Goal: Task Accomplishment & Management: Complete application form

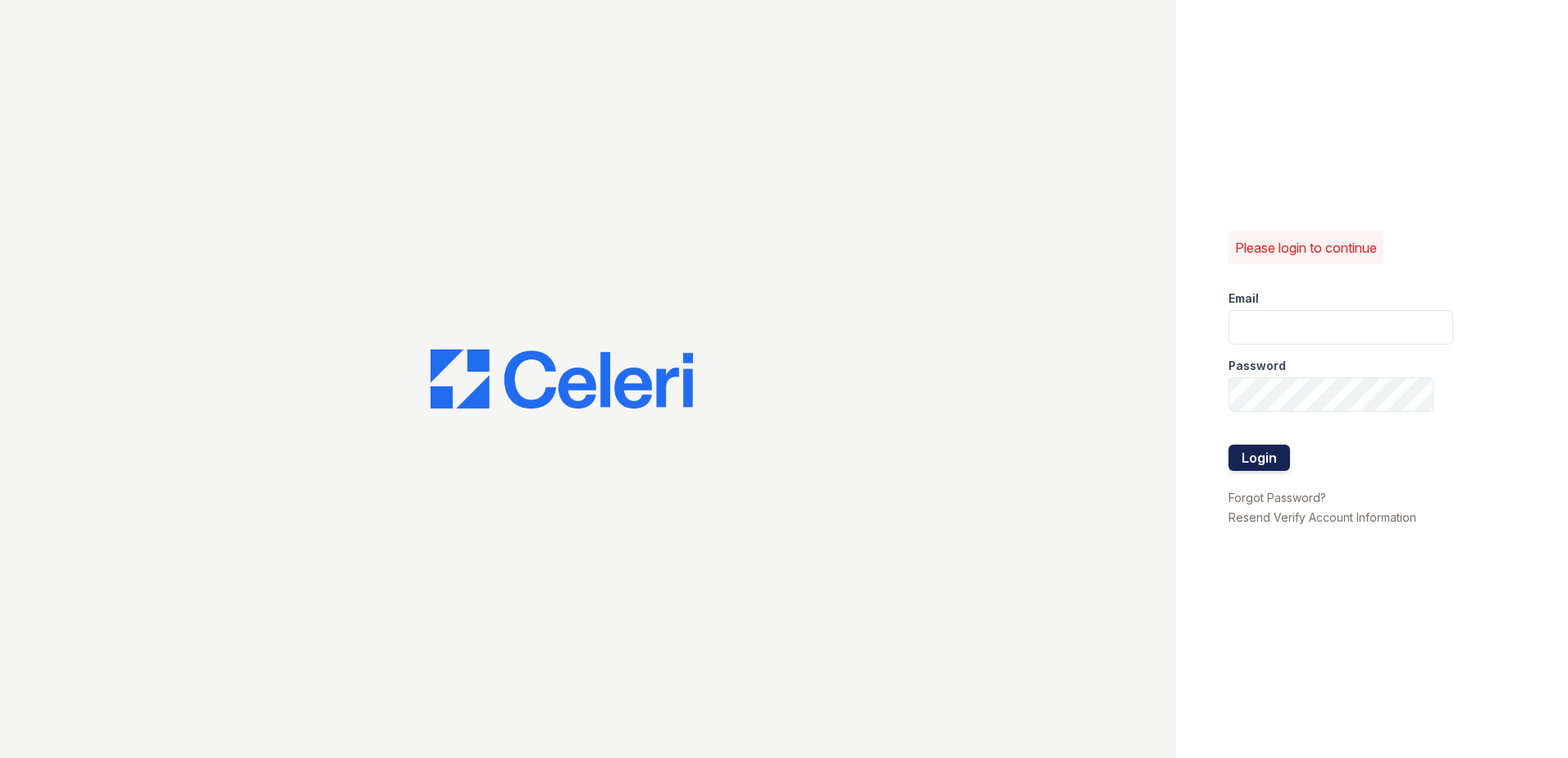
type input "[EMAIL_ADDRESS][DOMAIN_NAME]"
click at [1244, 465] on button "Login" at bounding box center [1258, 458] width 61 height 27
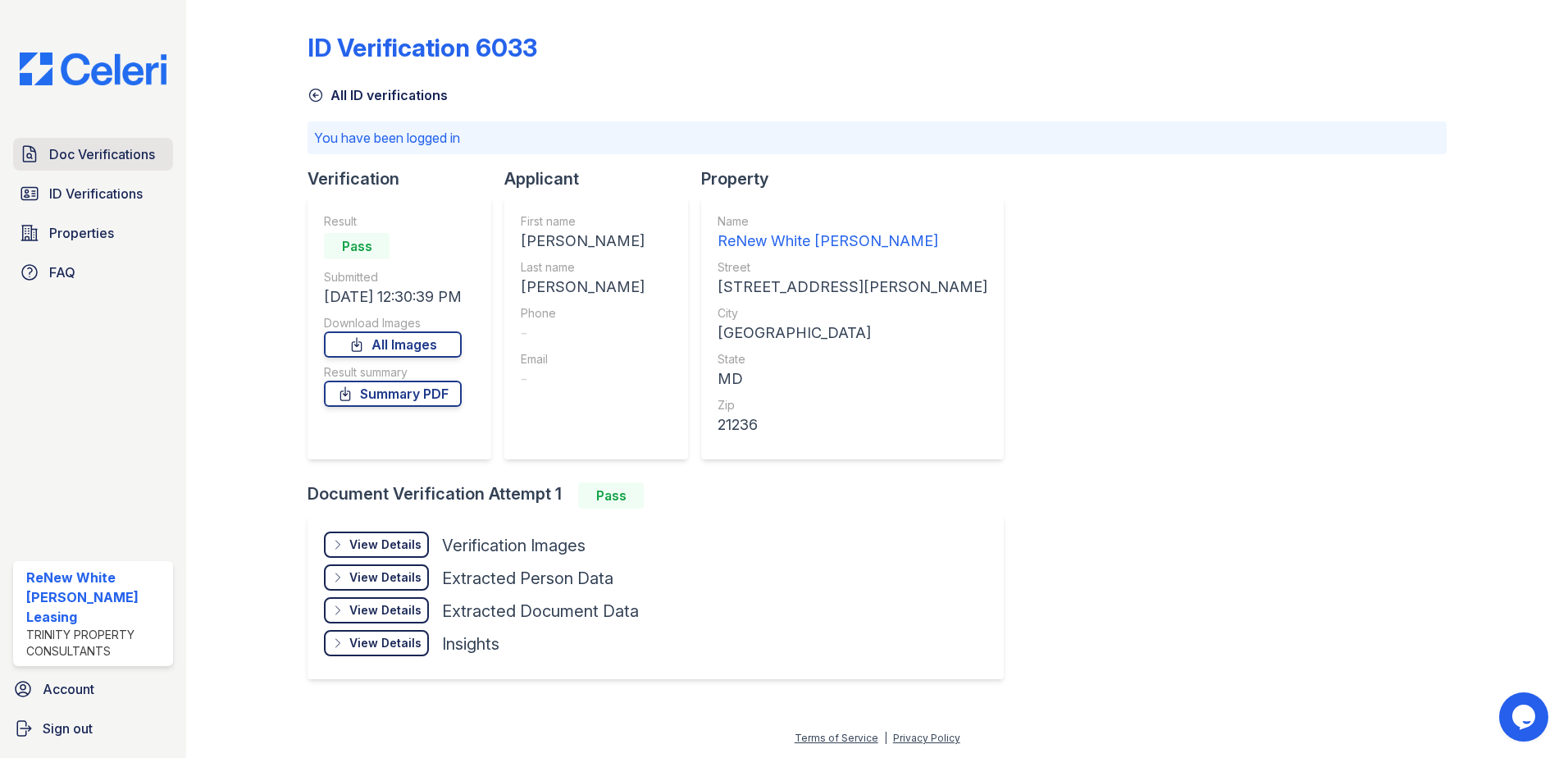
click at [145, 148] on span "Doc Verifications" at bounding box center [101, 154] width 106 height 20
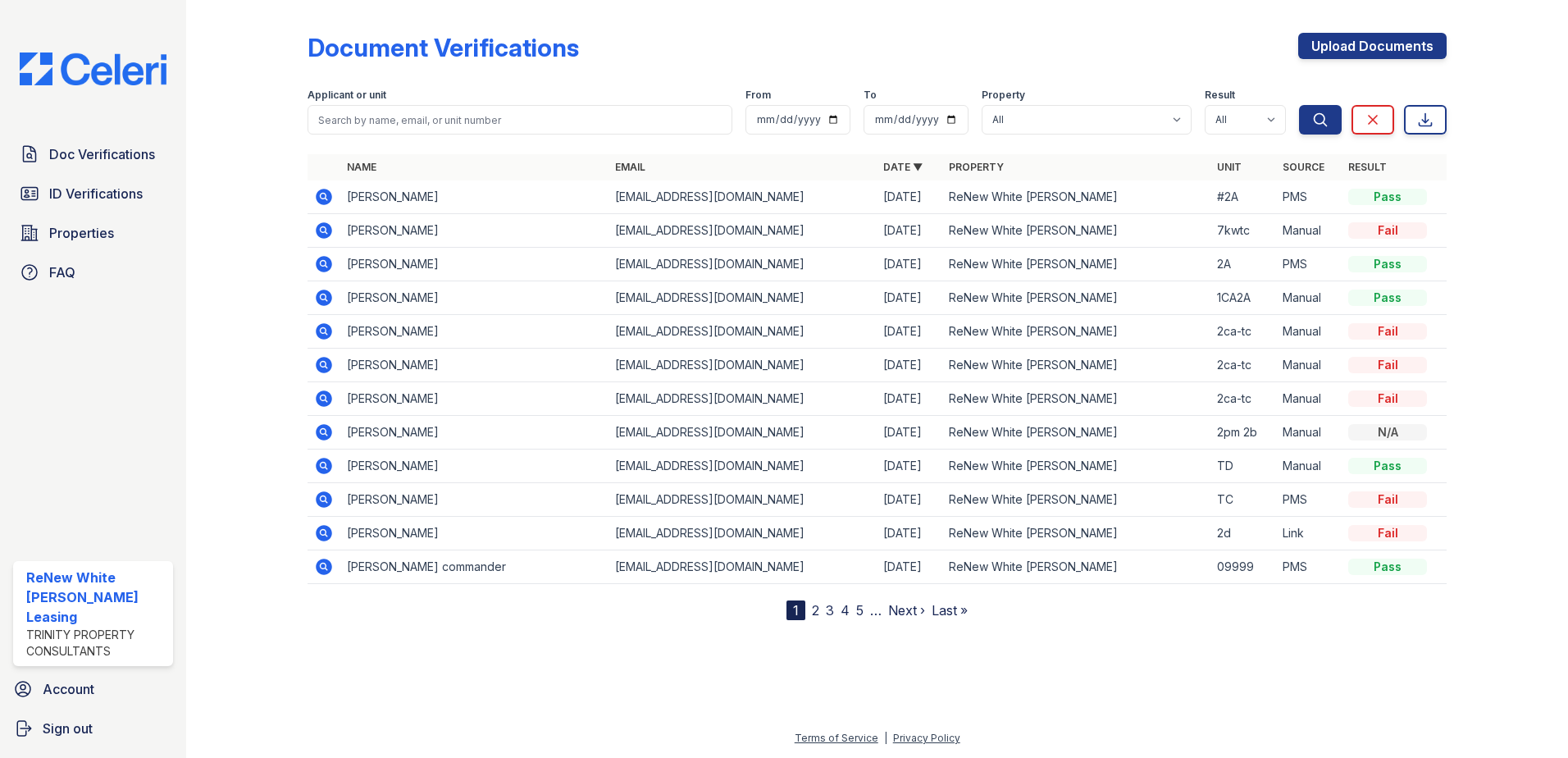
click at [325, 193] on icon at bounding box center [323, 196] width 16 height 16
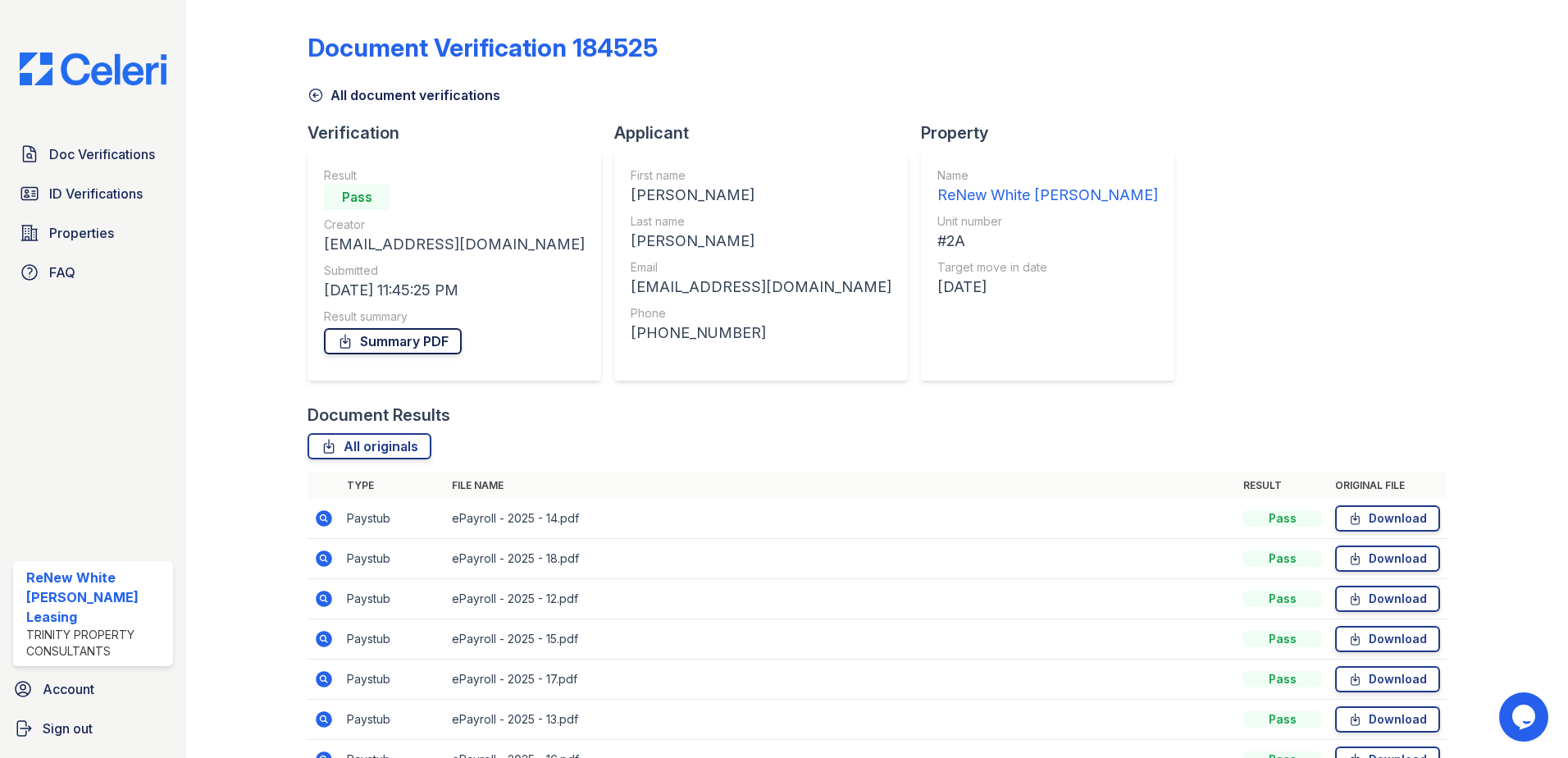
click at [394, 342] on link "Summary PDF" at bounding box center [393, 341] width 138 height 27
click at [72, 153] on span "Doc Verifications" at bounding box center [101, 154] width 106 height 20
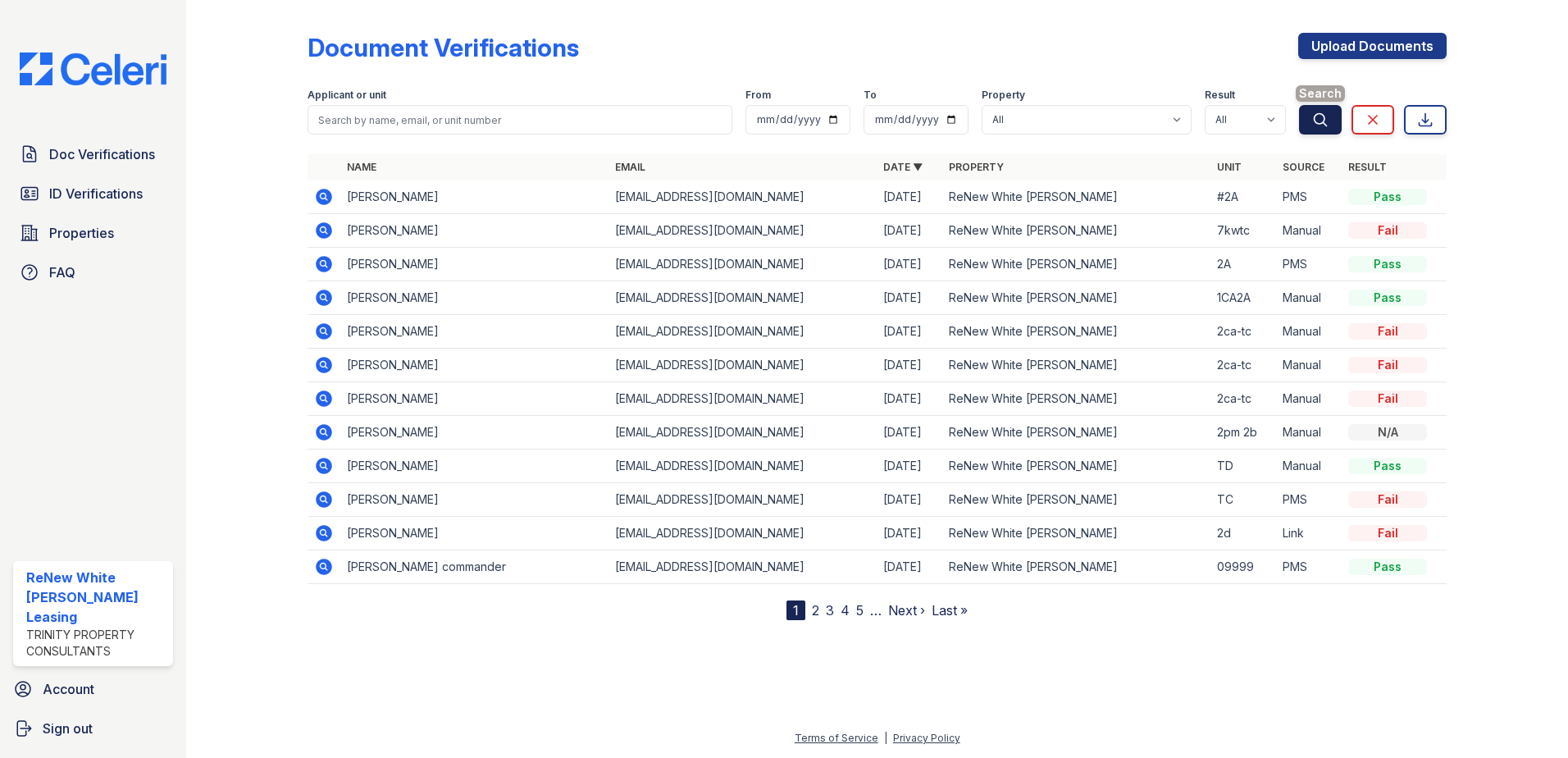
click at [1313, 120] on icon "submit" at bounding box center [1319, 120] width 16 height 16
click at [1405, 27] on div "Document Verifications Upload Documents Filter Applicant or unit From To Proper…" at bounding box center [876, 313] width 1139 height 613
click at [1405, 39] on link "Upload Documents" at bounding box center [1372, 46] width 149 height 27
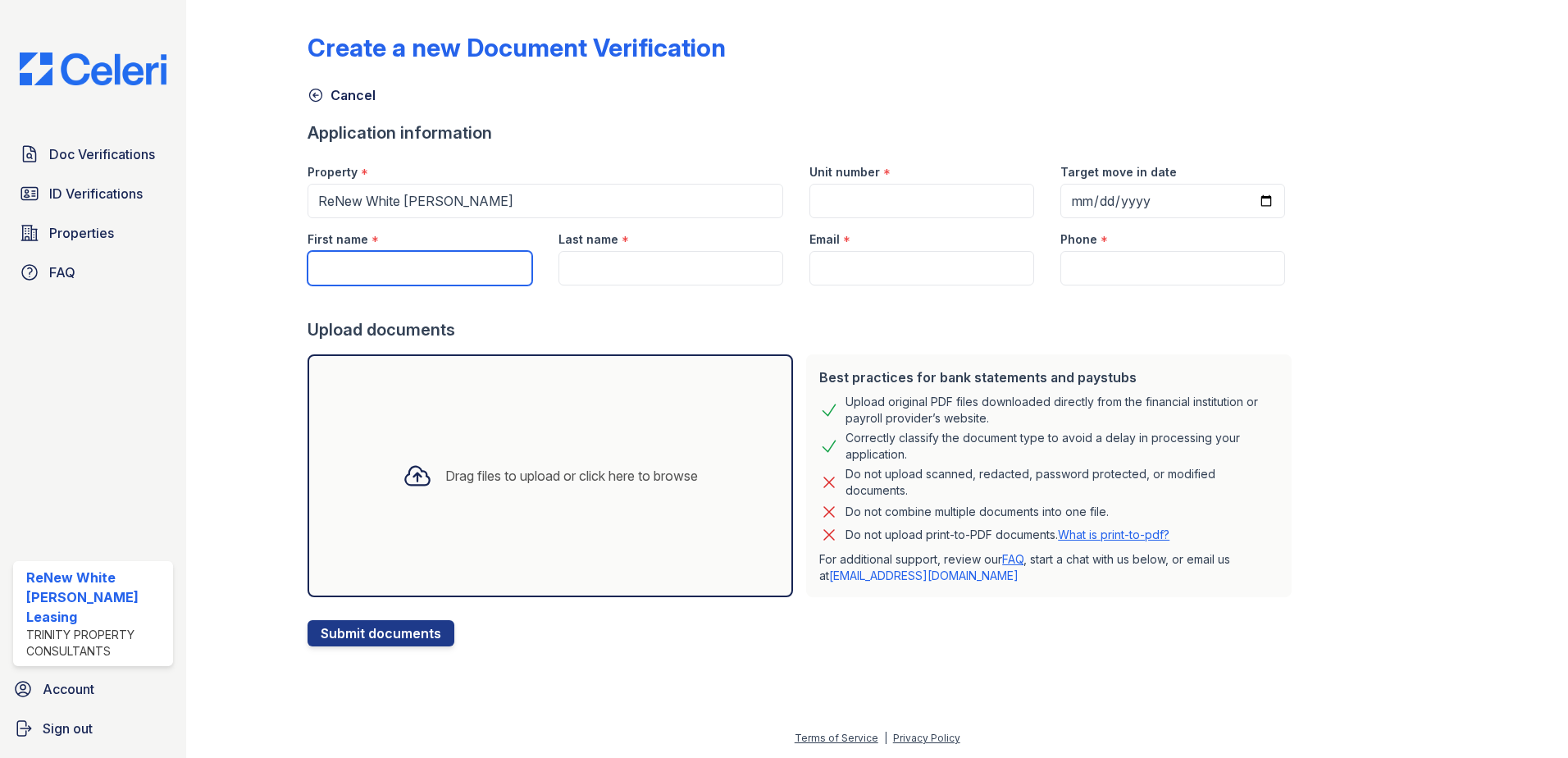
click at [415, 263] on input "First name" at bounding box center [419, 268] width 224 height 34
type input "[PERSON_NAME]"
click at [600, 266] on input "Last name" at bounding box center [670, 268] width 224 height 34
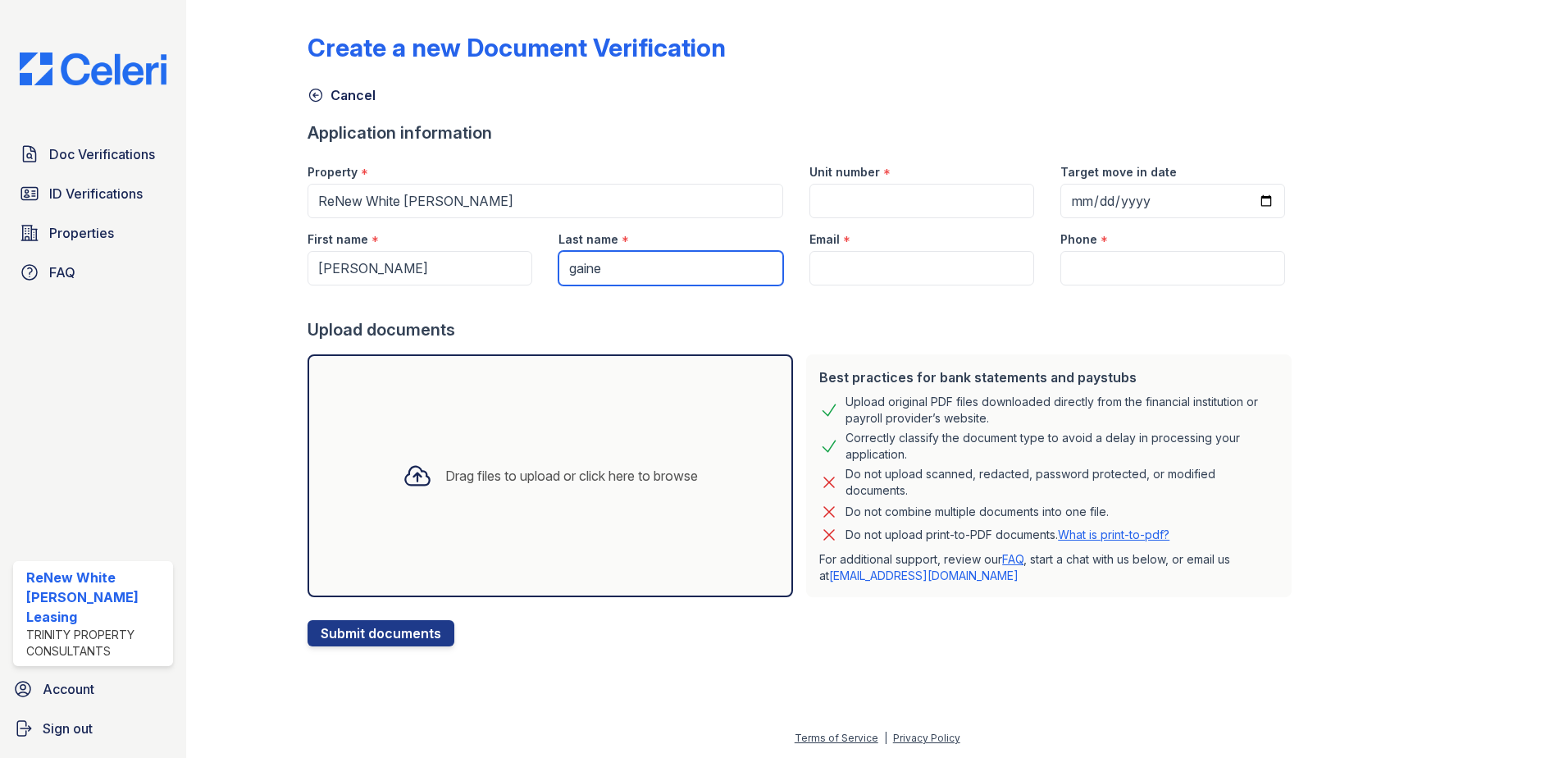
type input "gaine"
click at [886, 268] on input "Email" at bounding box center [921, 268] width 224 height 34
paste input "(443) 360-7690"
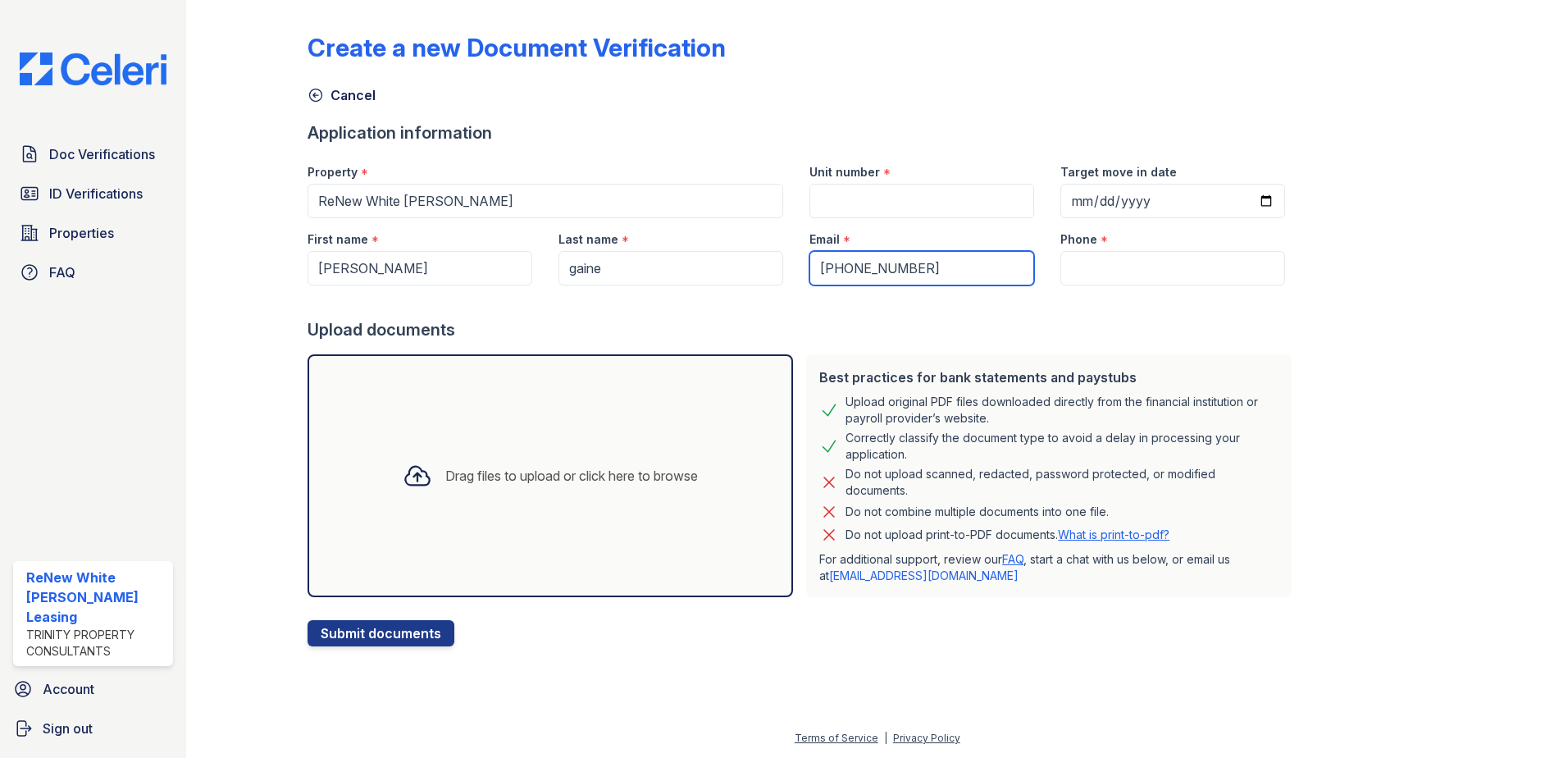
type input "(443) 360-7690"
click at [697, 268] on input "gaine" at bounding box center [670, 268] width 224 height 34
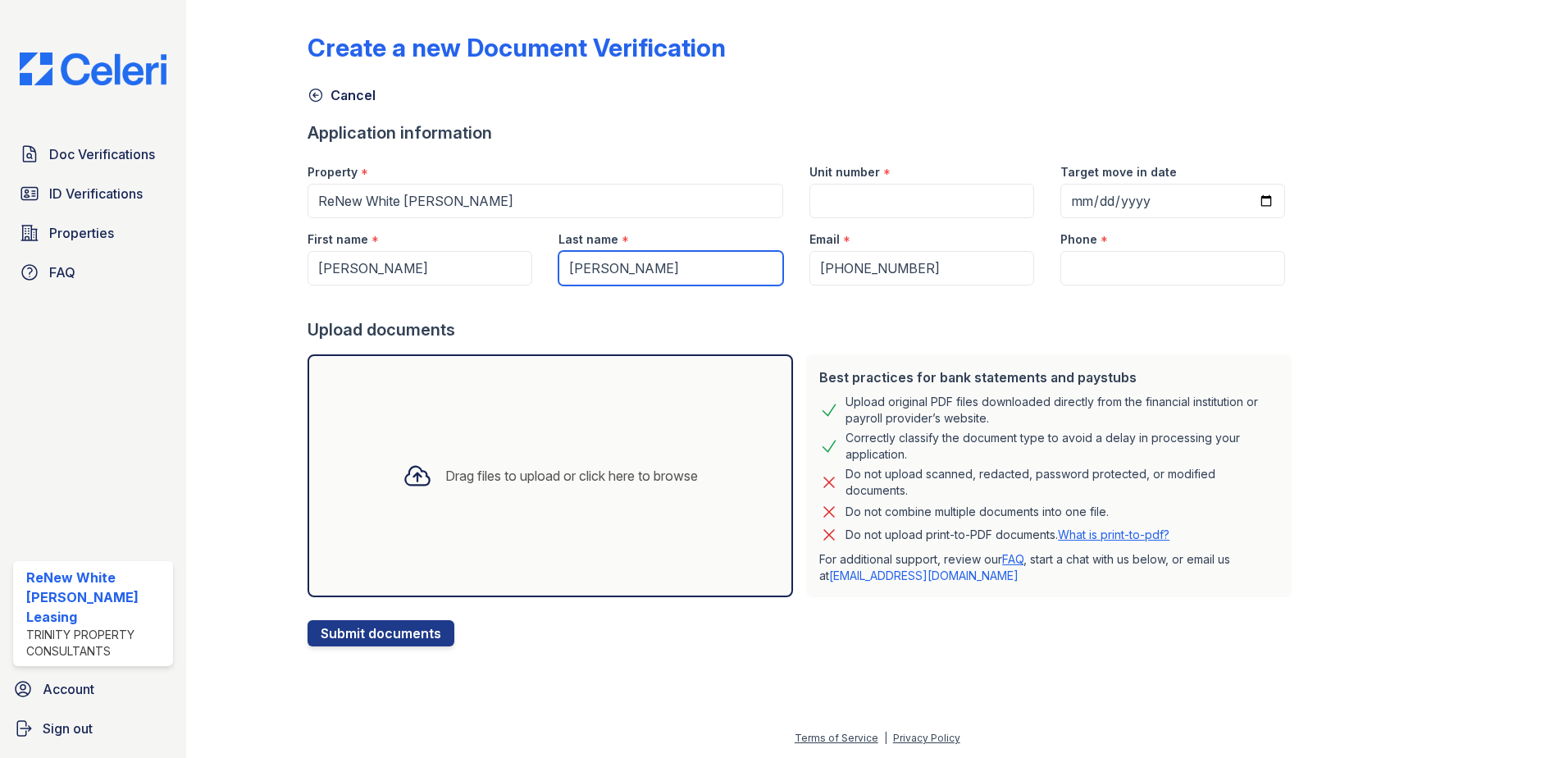
type input "[PERSON_NAME]"
click at [1166, 262] on input "Phone" at bounding box center [1172, 268] width 224 height 34
paste input "[EMAIL_ADDRESS][DOMAIN_NAME]"
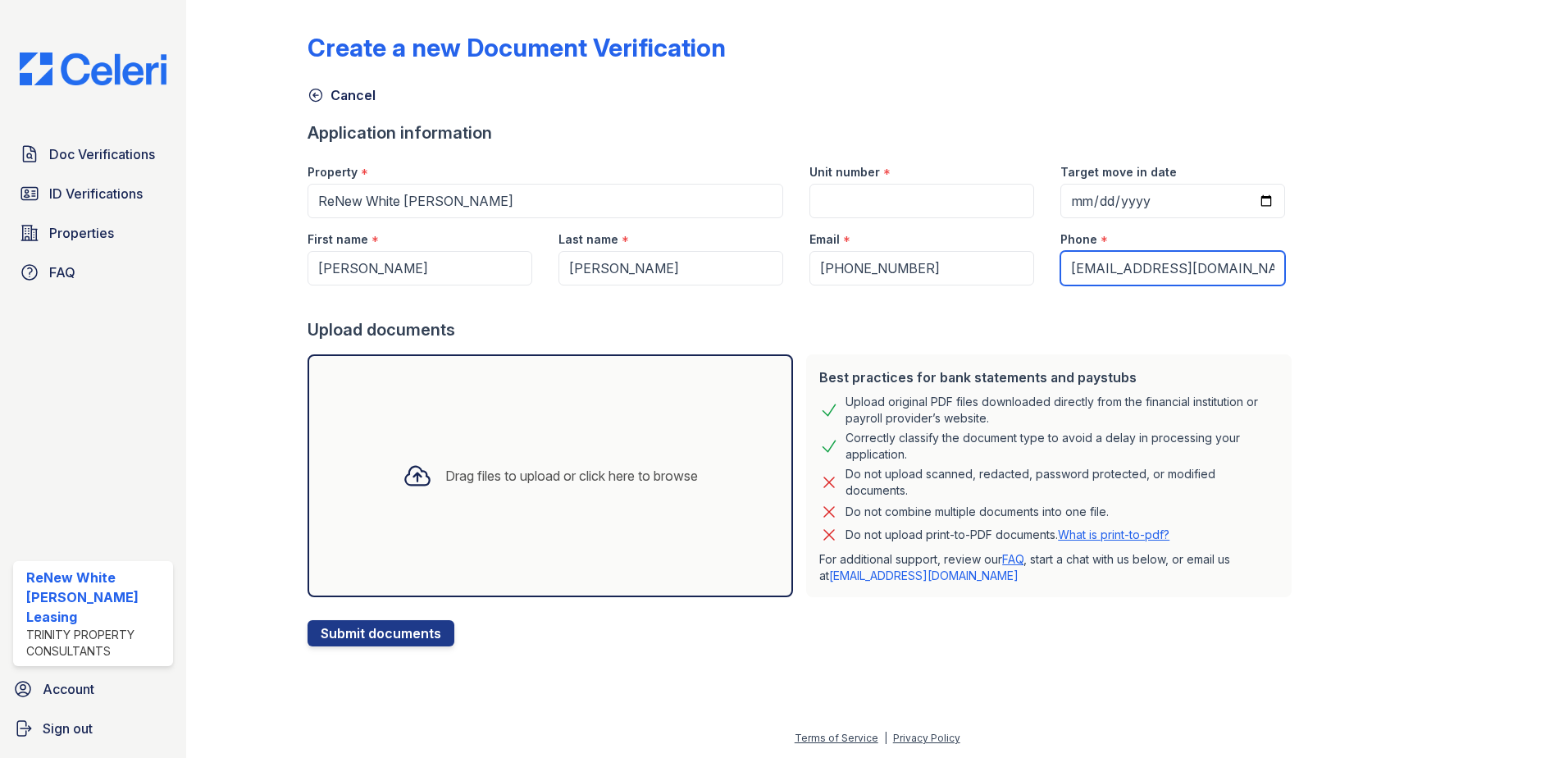
type input "[EMAIL_ADDRESS][DOMAIN_NAME]"
click at [929, 191] on input "Unit number" at bounding box center [921, 201] width 224 height 34
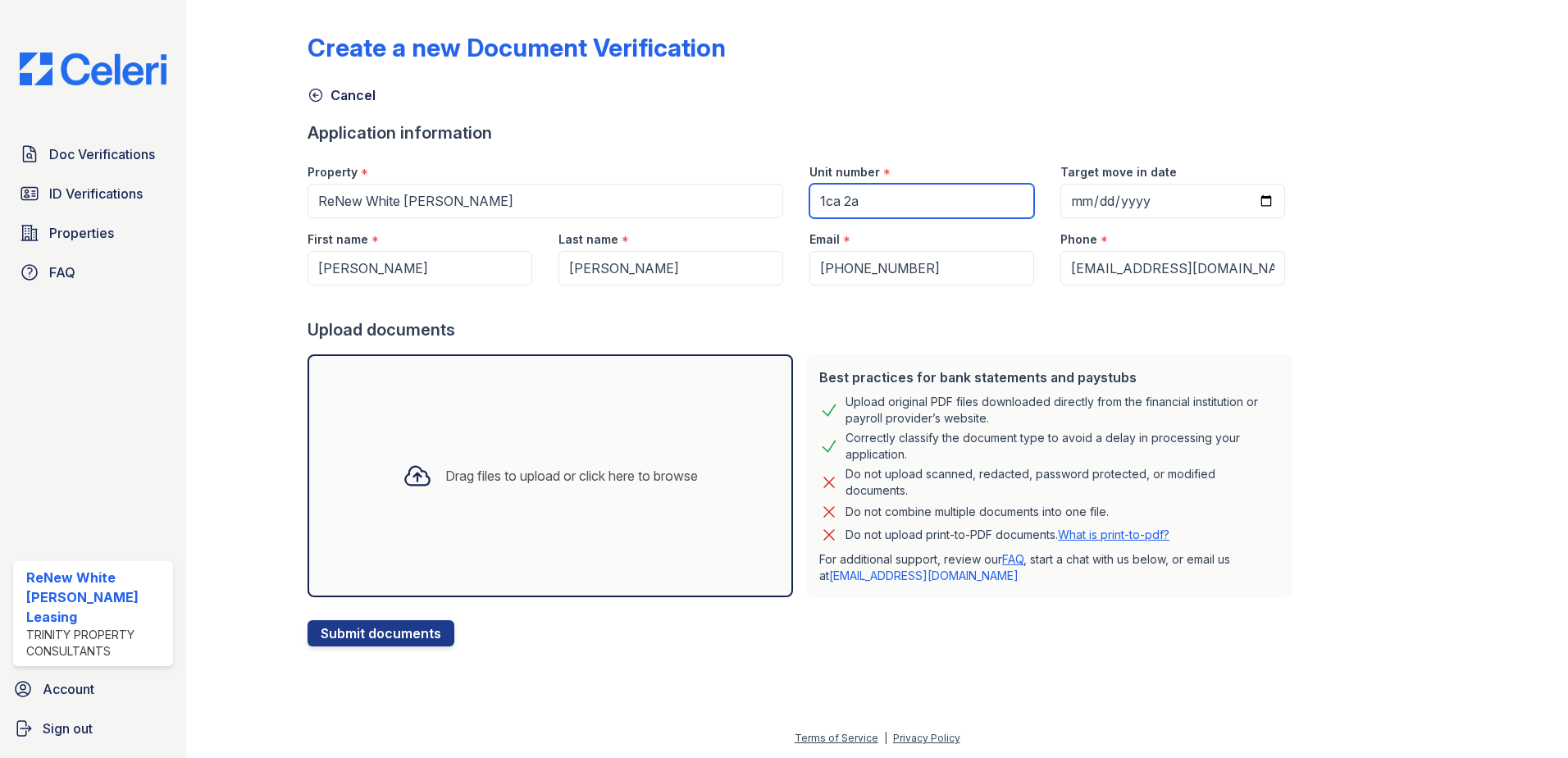
type input "1ca 2a"
click at [366, 467] on div "Drag files to upload or click here to browse" at bounding box center [550, 476] width 485 height 243
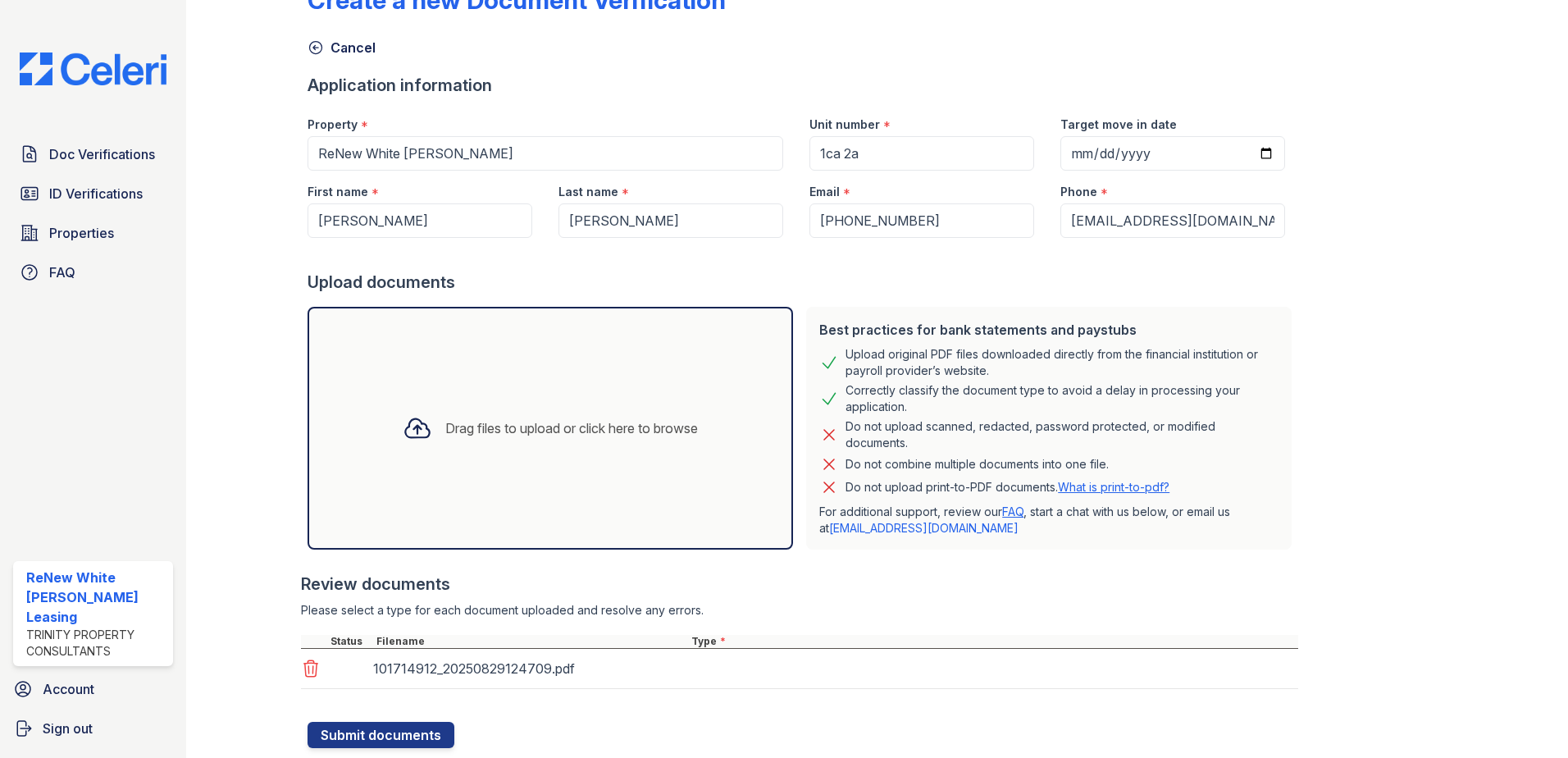
scroll to position [94, 0]
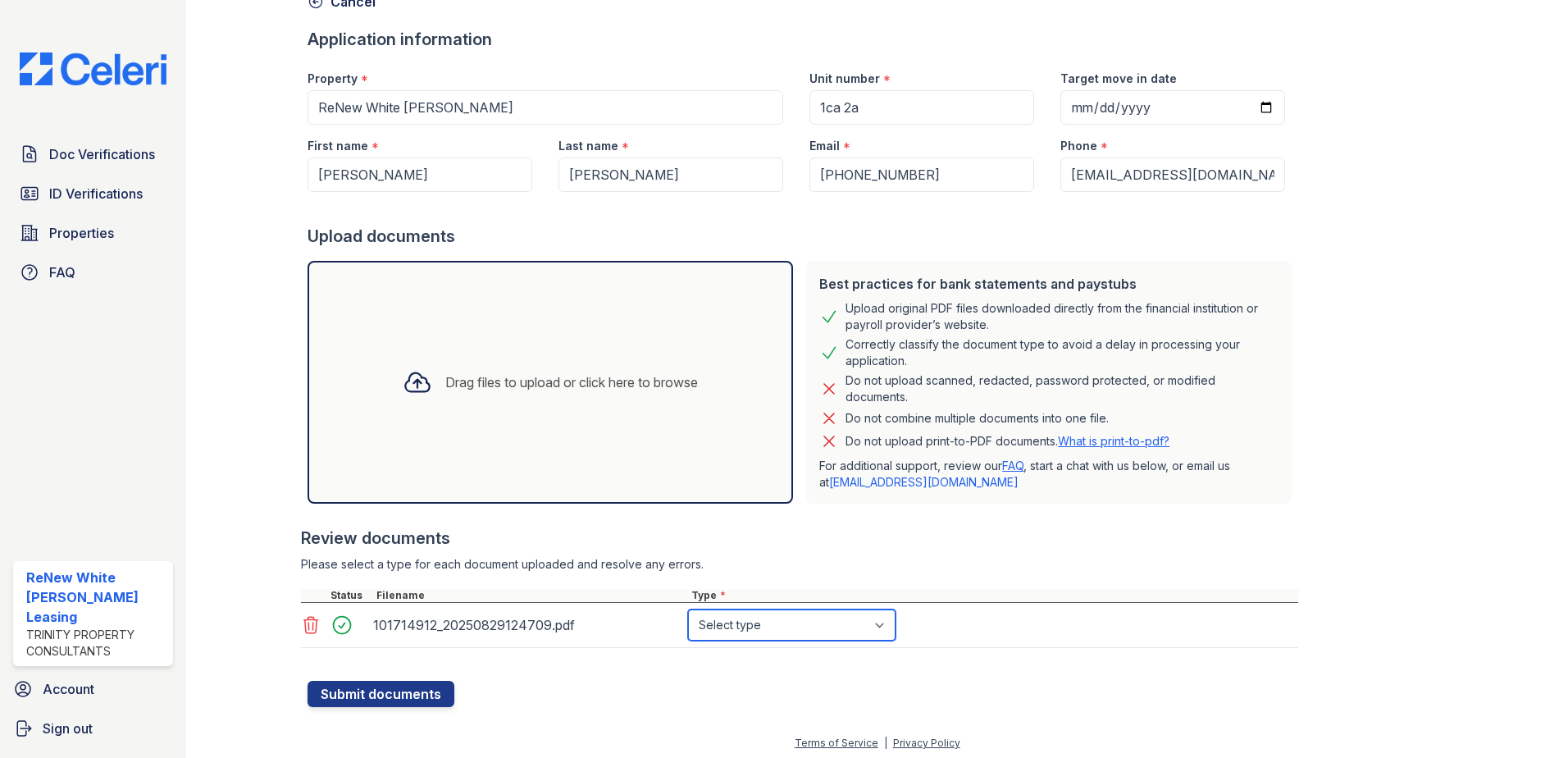
click at [762, 610] on select "Select type Paystub Bank Statement Offer Letter Tax Documents Benefit Award Let…" at bounding box center [791, 625] width 207 height 31
select select "paystub"
click at [688, 609] on select "Select type Paystub Bank Statement Offer Letter Tax Documents Benefit Award Let…" at bounding box center [791, 625] width 207 height 31
click at [378, 693] on button "Submit documents" at bounding box center [380, 693] width 147 height 27
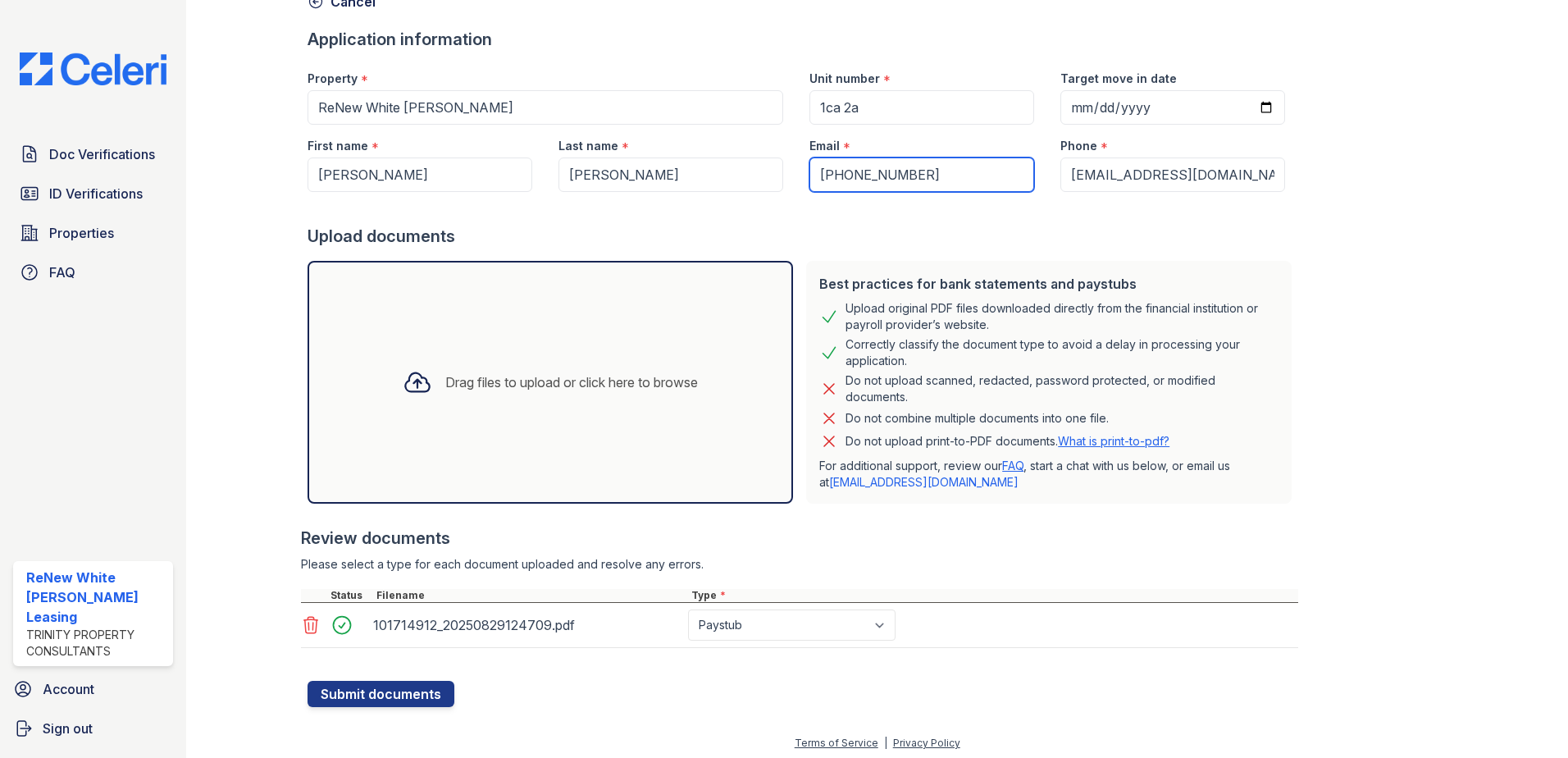
click at [881, 174] on input "(443) 360-7690" at bounding box center [921, 175] width 224 height 34
type input "(443)3607690"
click at [427, 693] on button "Submit documents" at bounding box center [380, 693] width 147 height 27
drag, startPoint x: 1224, startPoint y: 182, endPoint x: 1044, endPoint y: 177, distance: 180.1
click at [1061, 177] on input "[EMAIL_ADDRESS][DOMAIN_NAME]" at bounding box center [1172, 175] width 224 height 34
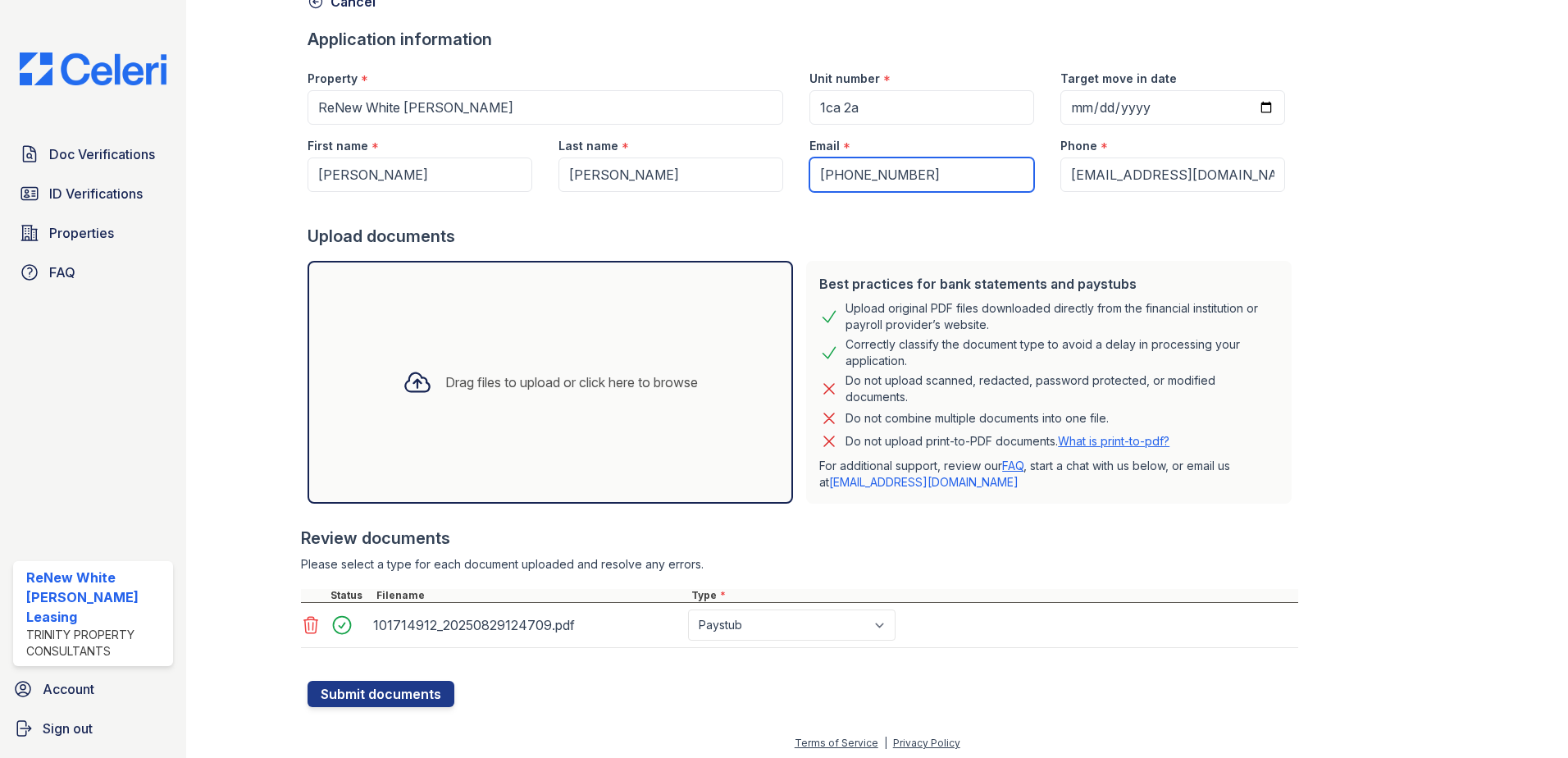
drag, startPoint x: 933, startPoint y: 184, endPoint x: 476, endPoint y: 137, distance: 459.4
click at [476, 137] on div "First name * robert Last name * gaines jr. Email * (443)3607690 Phone * rgaines…" at bounding box center [796, 158] width 1004 height 67
paste input "[EMAIL_ADDRESS][DOMAIN_NAME]"
type input "[EMAIL_ADDRESS][DOMAIN_NAME]"
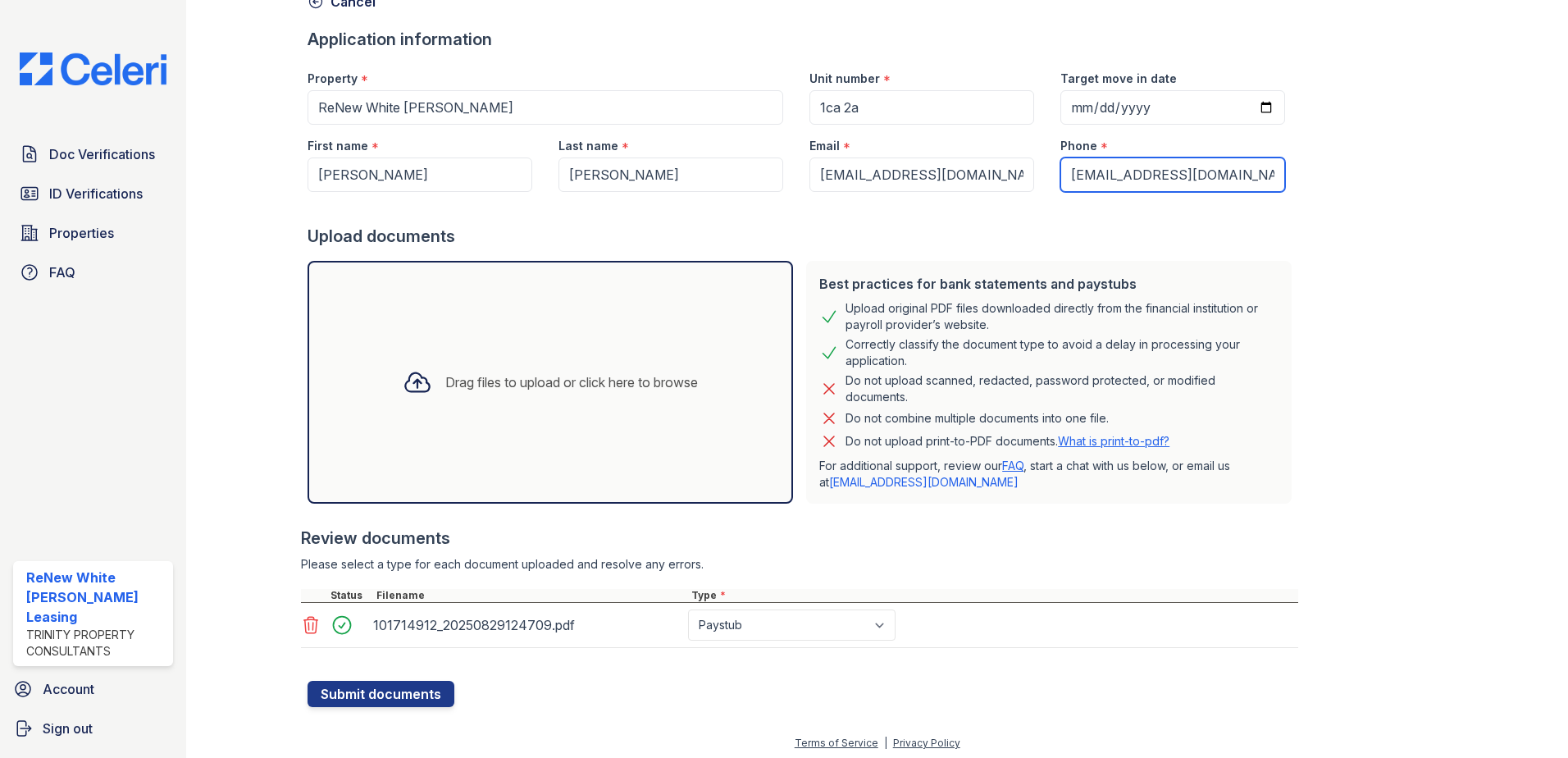
drag, startPoint x: 1205, startPoint y: 187, endPoint x: 899, endPoint y: 132, distance: 310.9
click at [899, 132] on div "First name * robert Last name * gaines jr. Email * rgainesjr02@gmail.com Phone …" at bounding box center [796, 158] width 1004 height 67
paste input "(443) 360-7690"
type input "(443) 360-7690"
click at [448, 402] on div "Drag files to upload or click here to browse" at bounding box center [550, 382] width 322 height 56
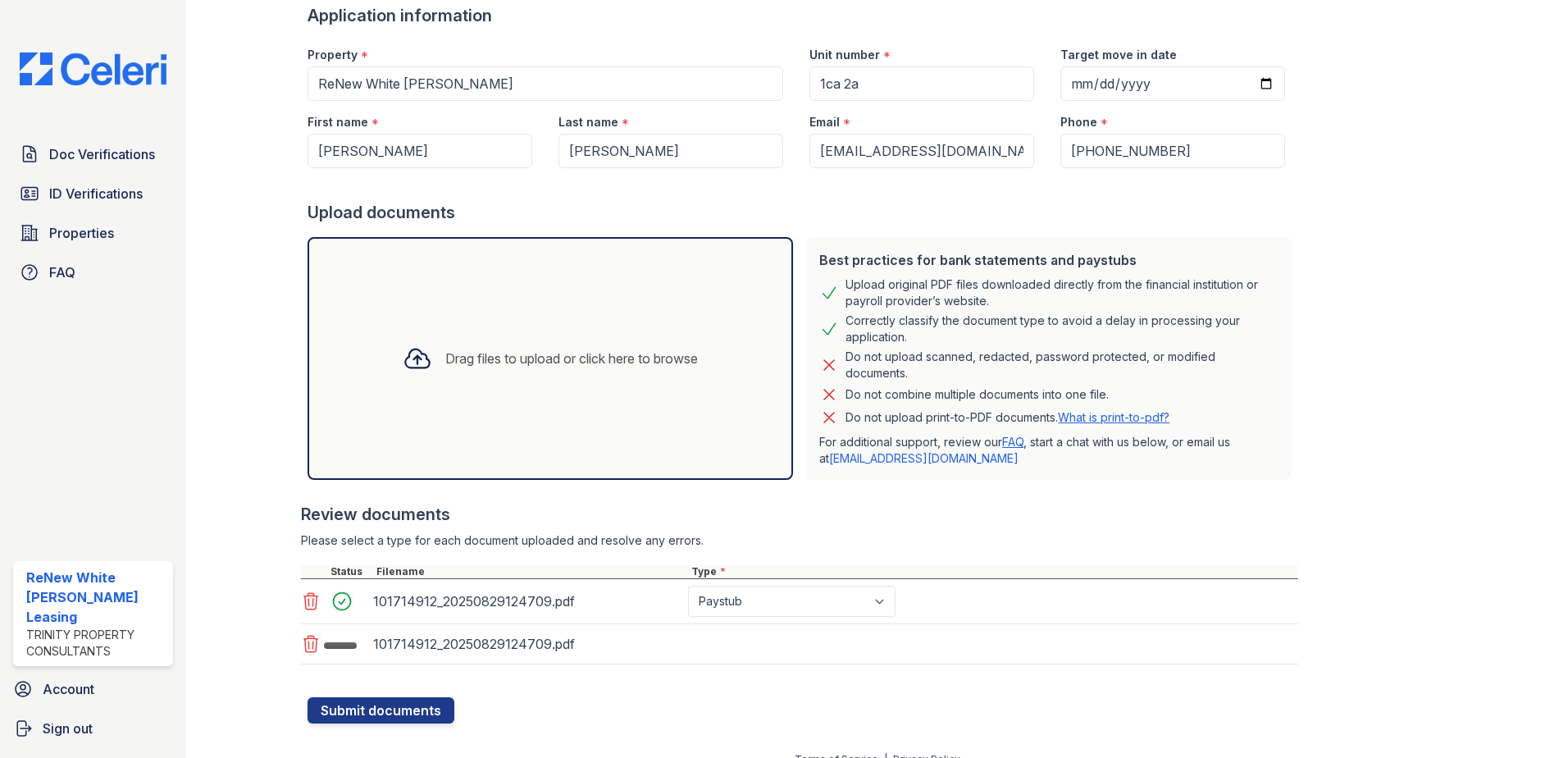
scroll to position [139, 0]
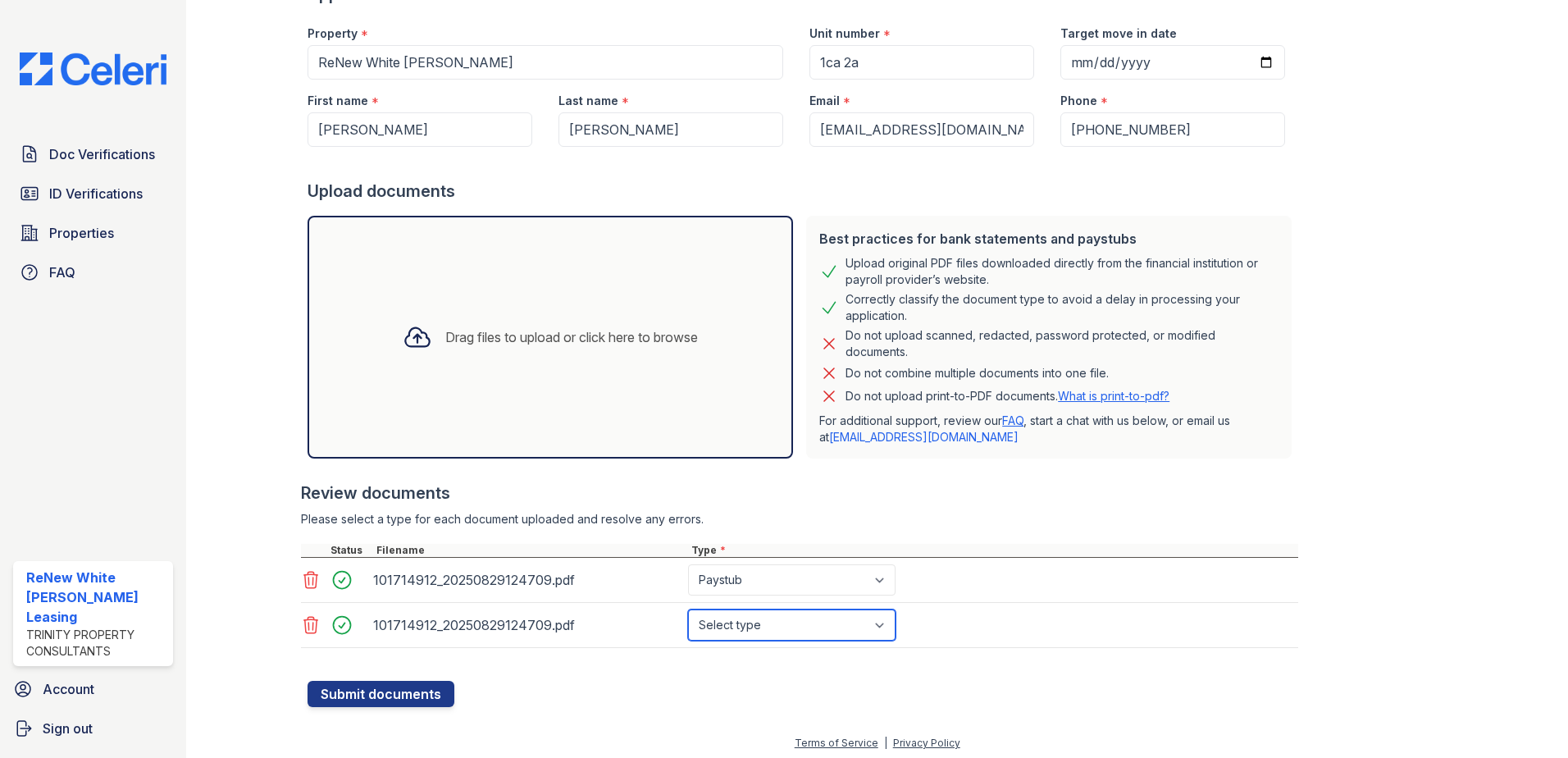
click at [767, 627] on select "Select type Paystub Bank Statement Offer Letter Tax Documents Benefit Award Let…" at bounding box center [791, 625] width 207 height 31
click at [482, 639] on div "101714912_20250829124709.pdf" at bounding box center [527, 625] width 315 height 31
click at [311, 626] on icon at bounding box center [311, 625] width 14 height 16
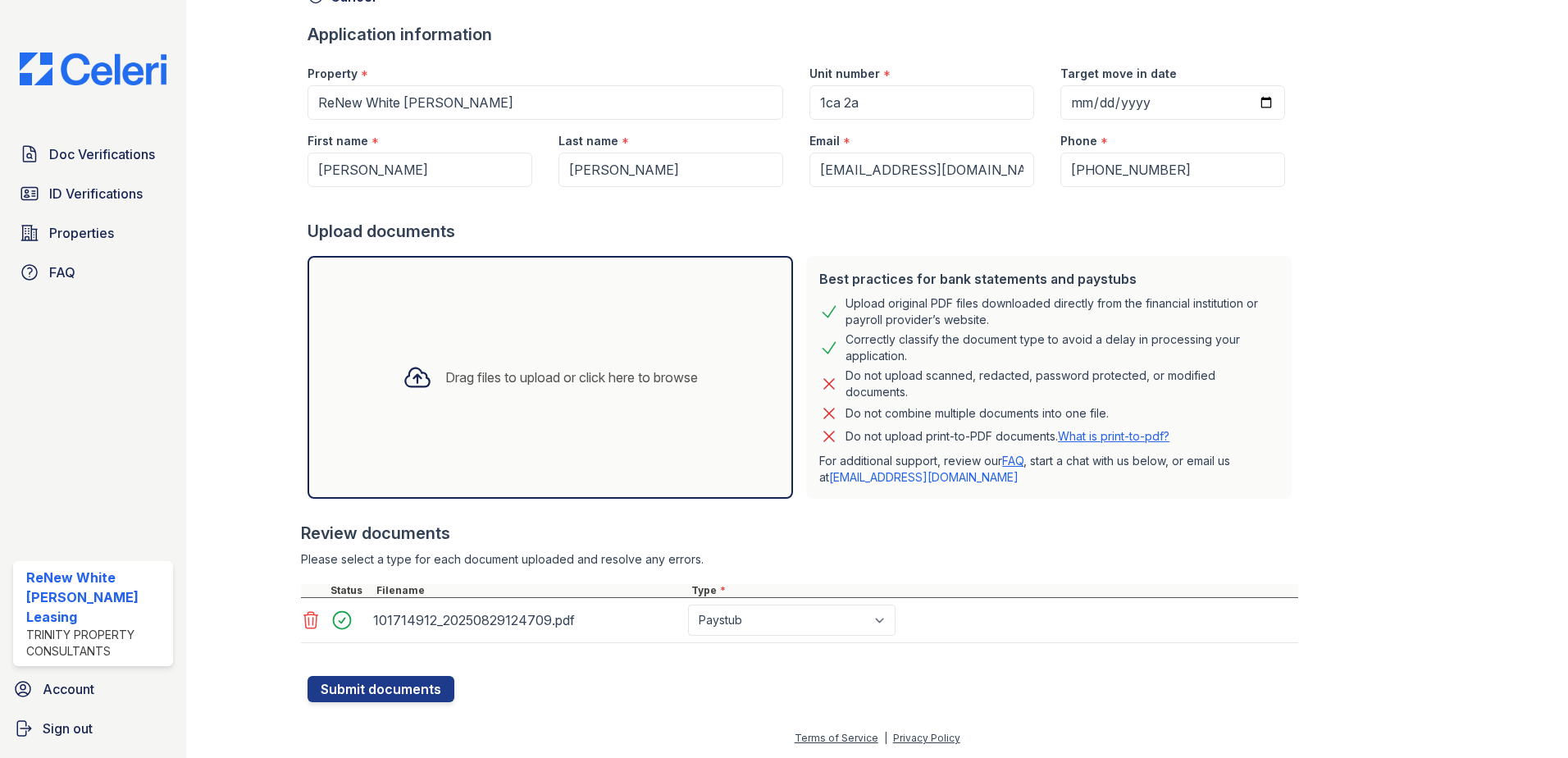
scroll to position [98, 0]
click at [356, 687] on button "Submit documents" at bounding box center [380, 689] width 147 height 27
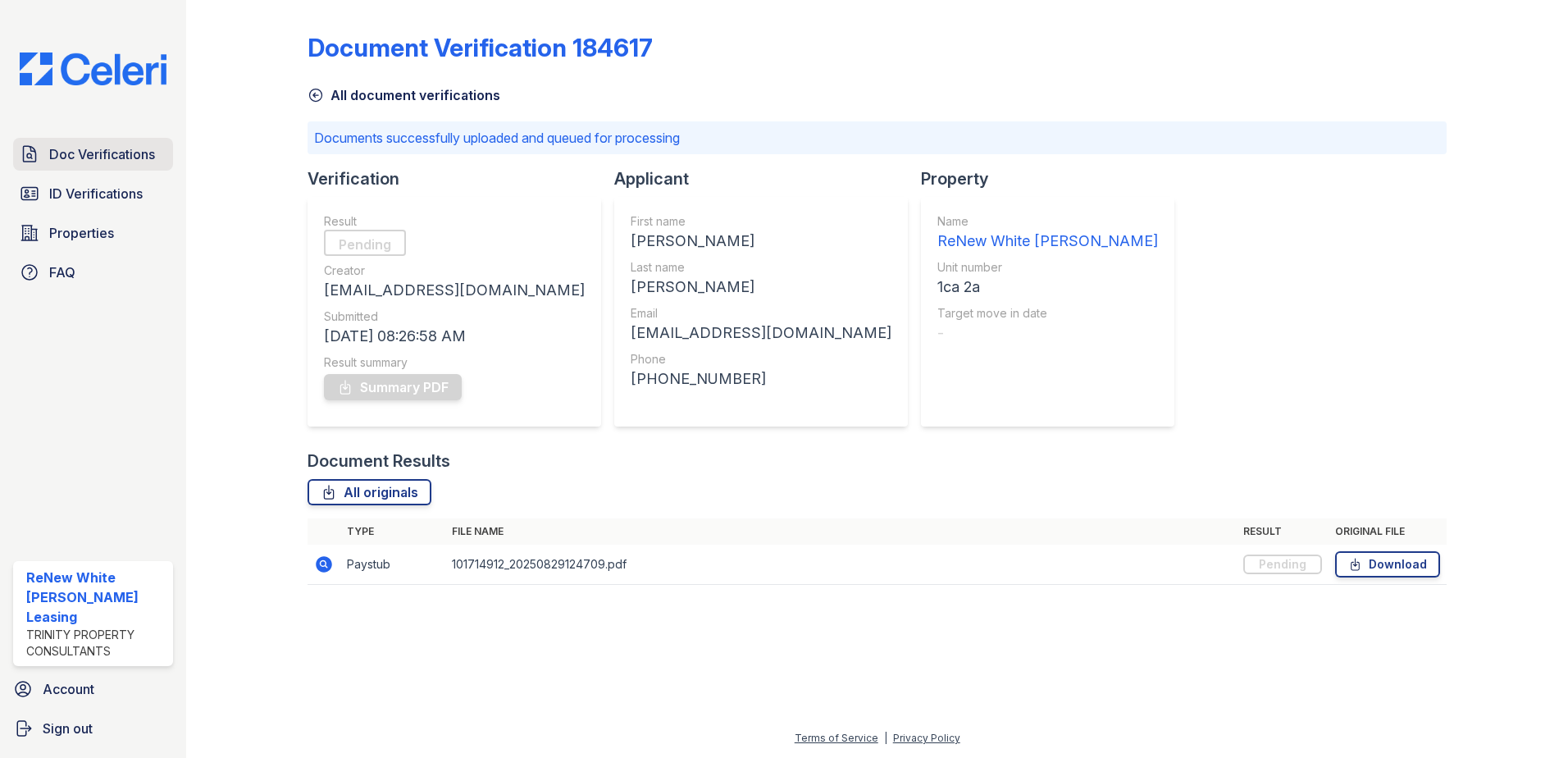
click at [123, 162] on span "Doc Verifications" at bounding box center [101, 154] width 106 height 20
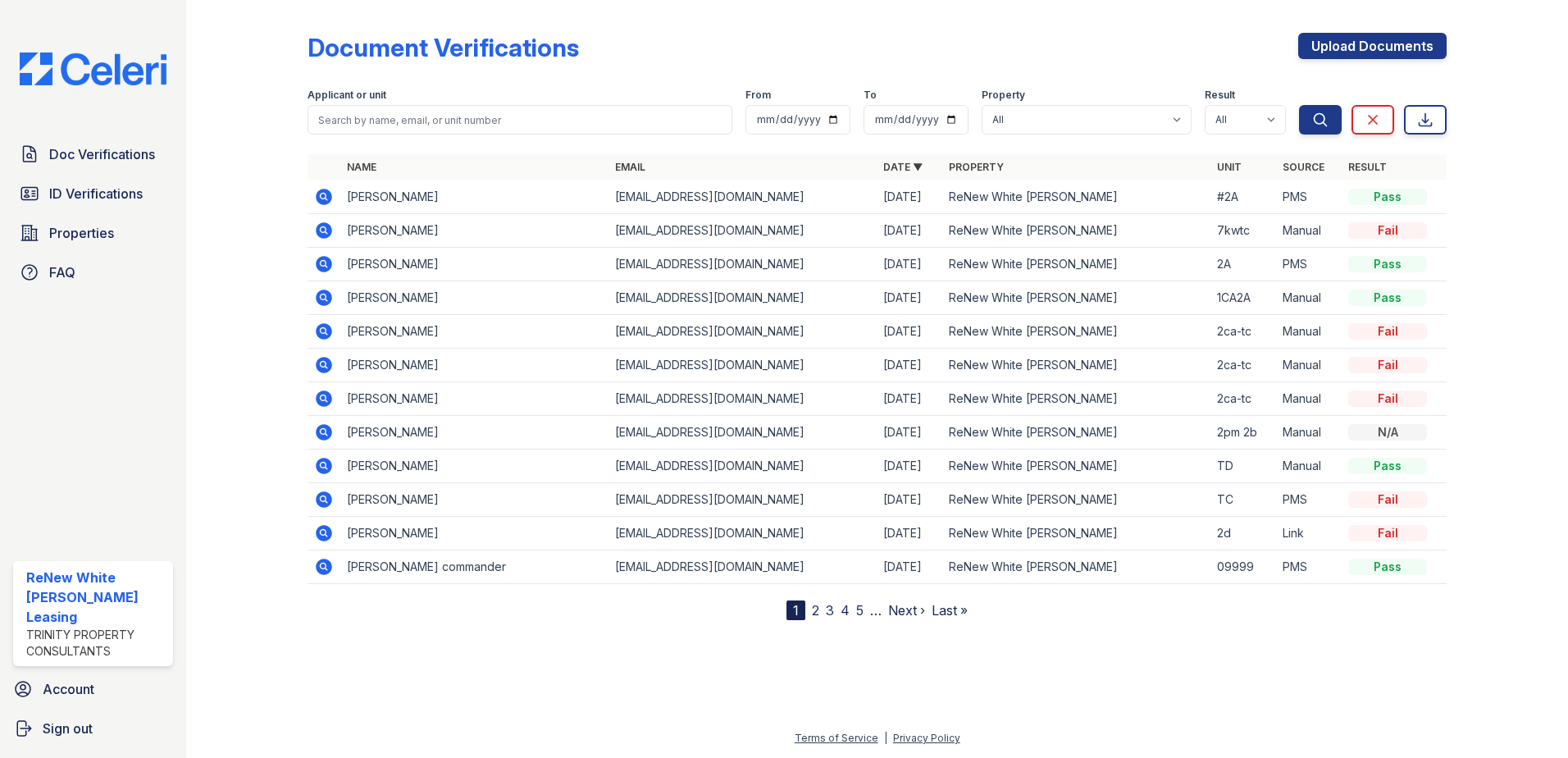
click at [1358, 28] on div "Document Verifications Upload Documents Filter Applicant or unit From To Proper…" at bounding box center [876, 313] width 1139 height 613
click at [1346, 50] on link "Upload Documents" at bounding box center [1372, 46] width 149 height 27
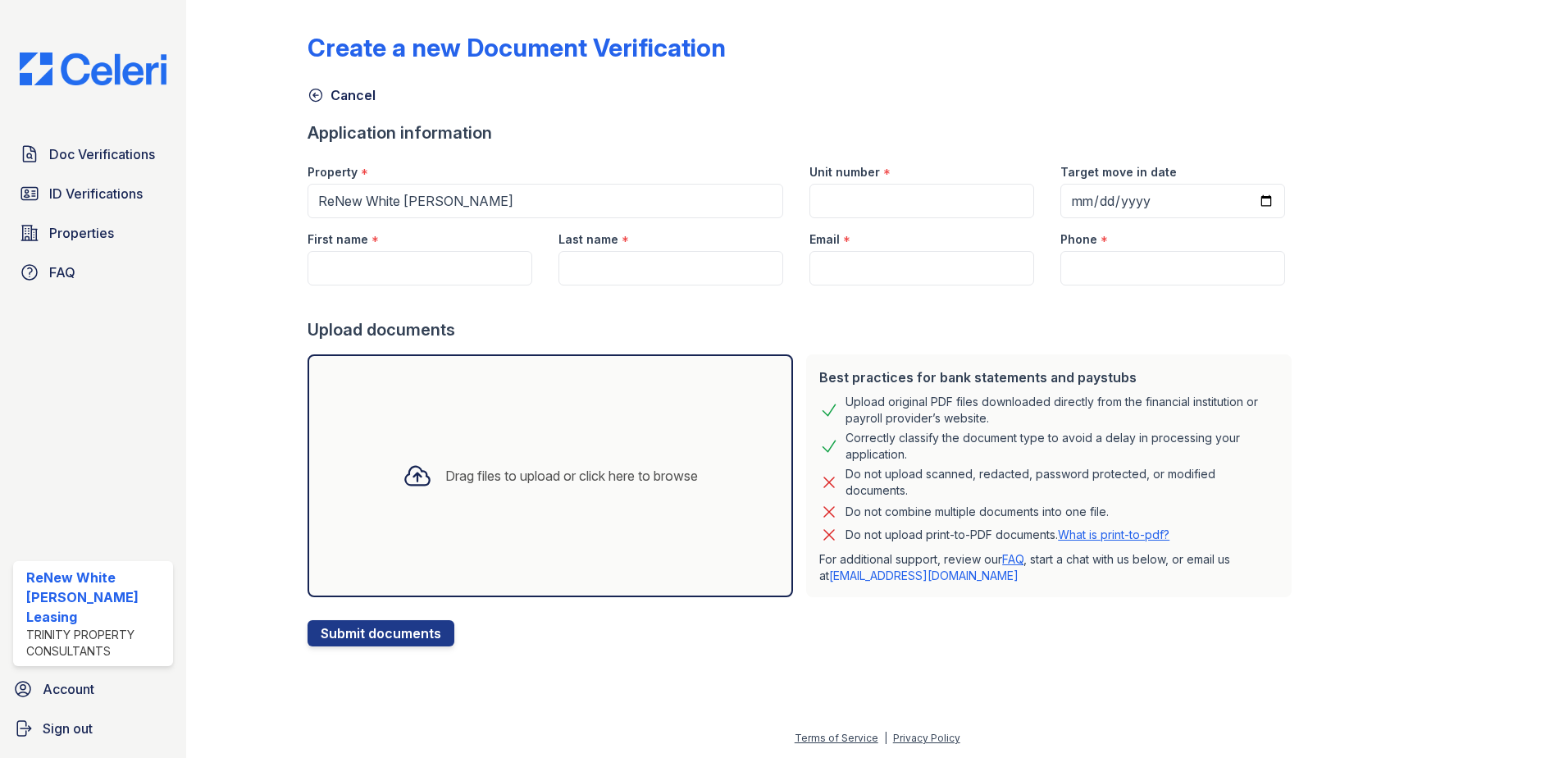
click at [518, 416] on div "Drag files to upload or click here to browse" at bounding box center [550, 476] width 485 height 243
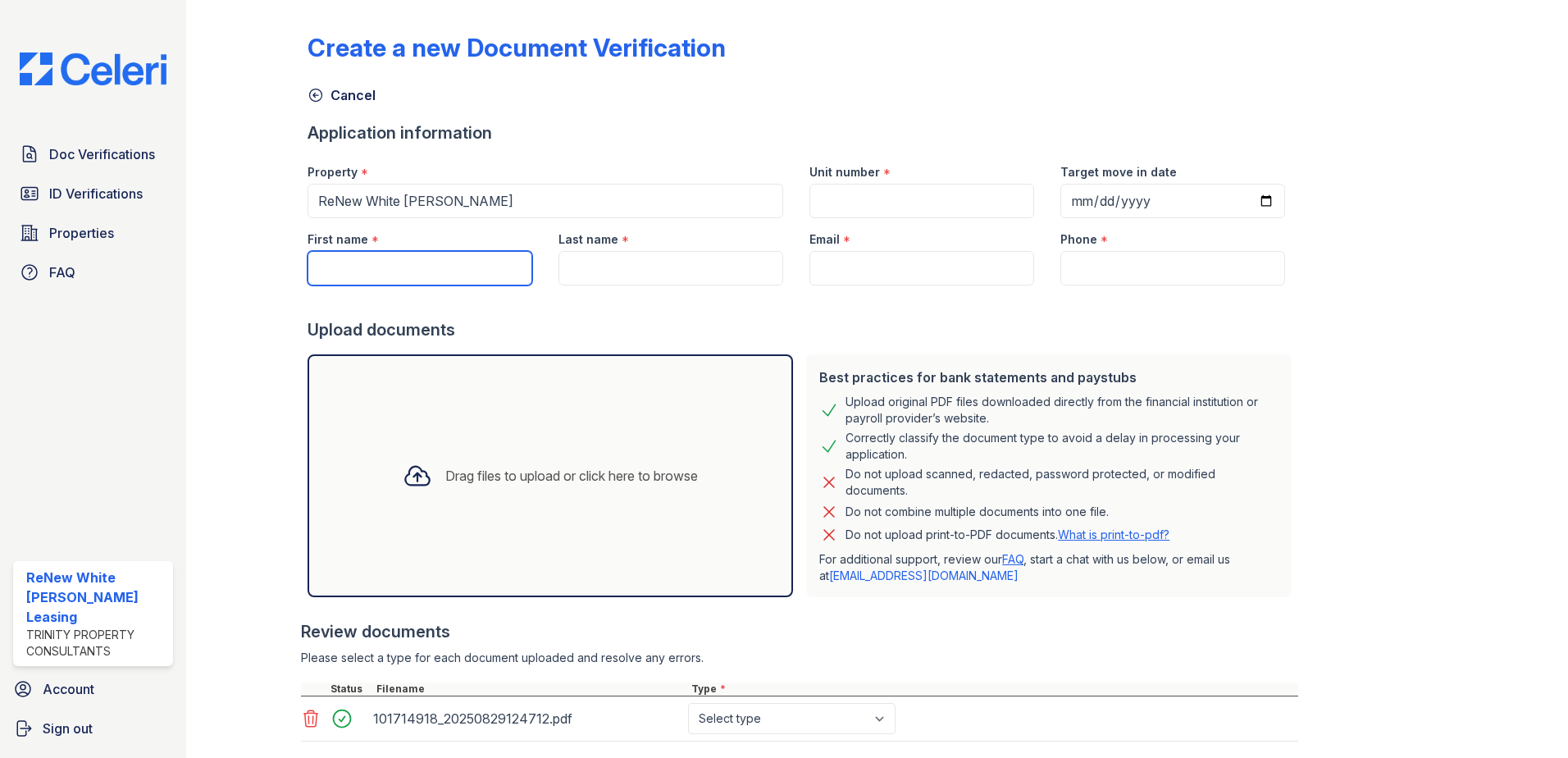
click at [419, 274] on input "First name" at bounding box center [419, 268] width 224 height 34
type input "[PERSON_NAME]"
type input "1ca 2a"
type input "[PERSON_NAME]"
type input "[EMAIL_ADDRESS][DOMAIN_NAME]"
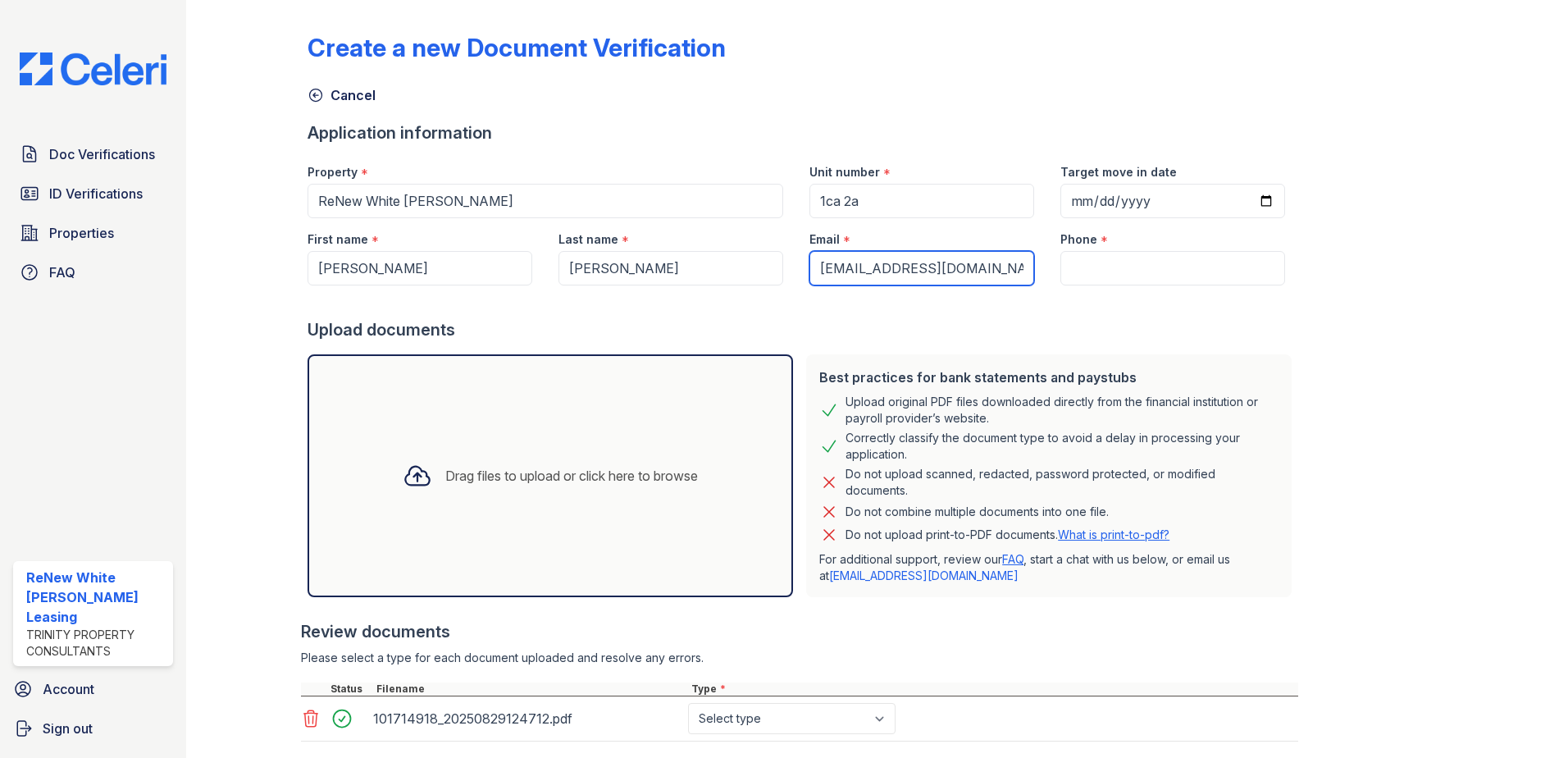
type input "(443) 360-7690"
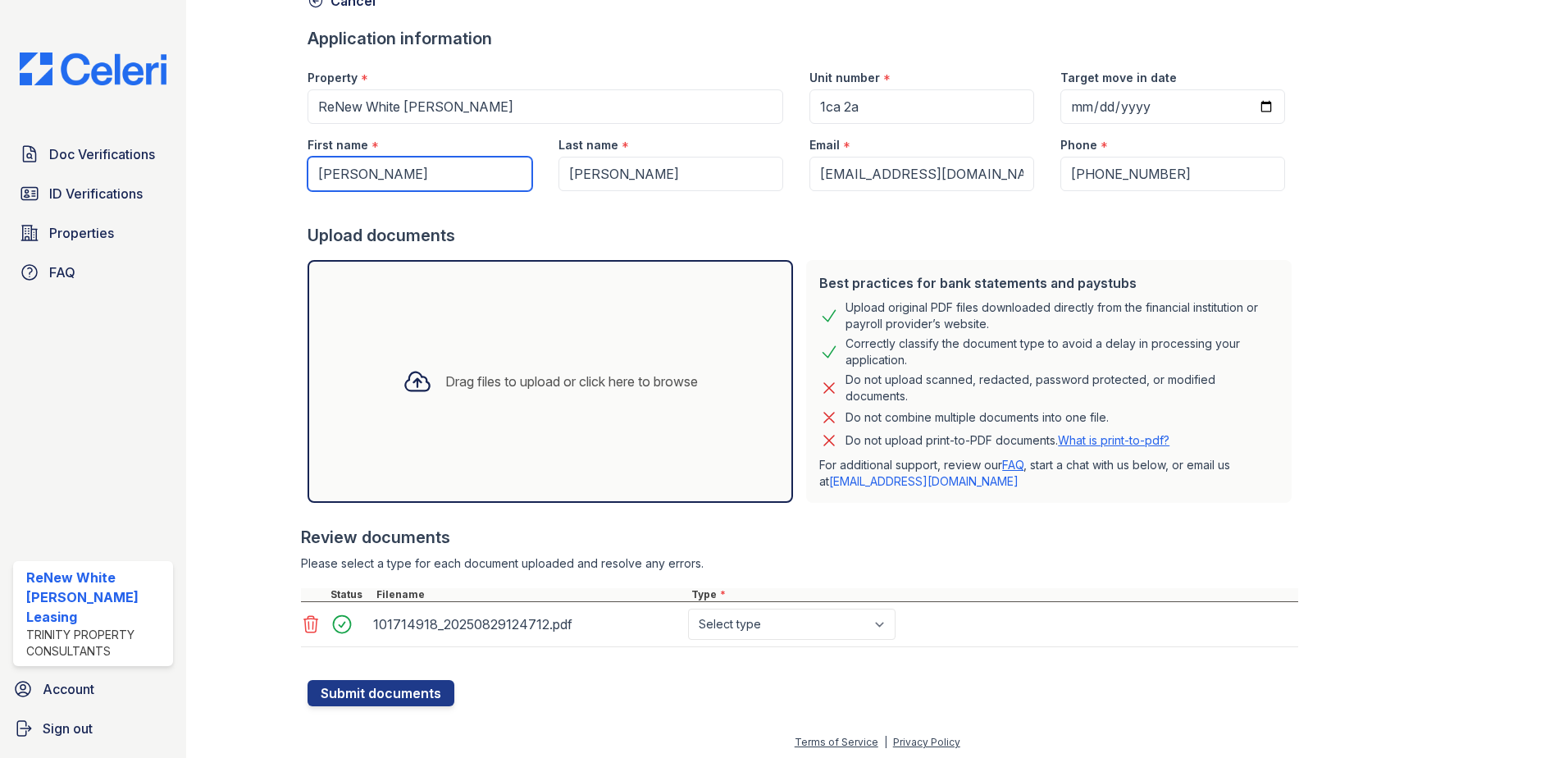
scroll to position [98, 0]
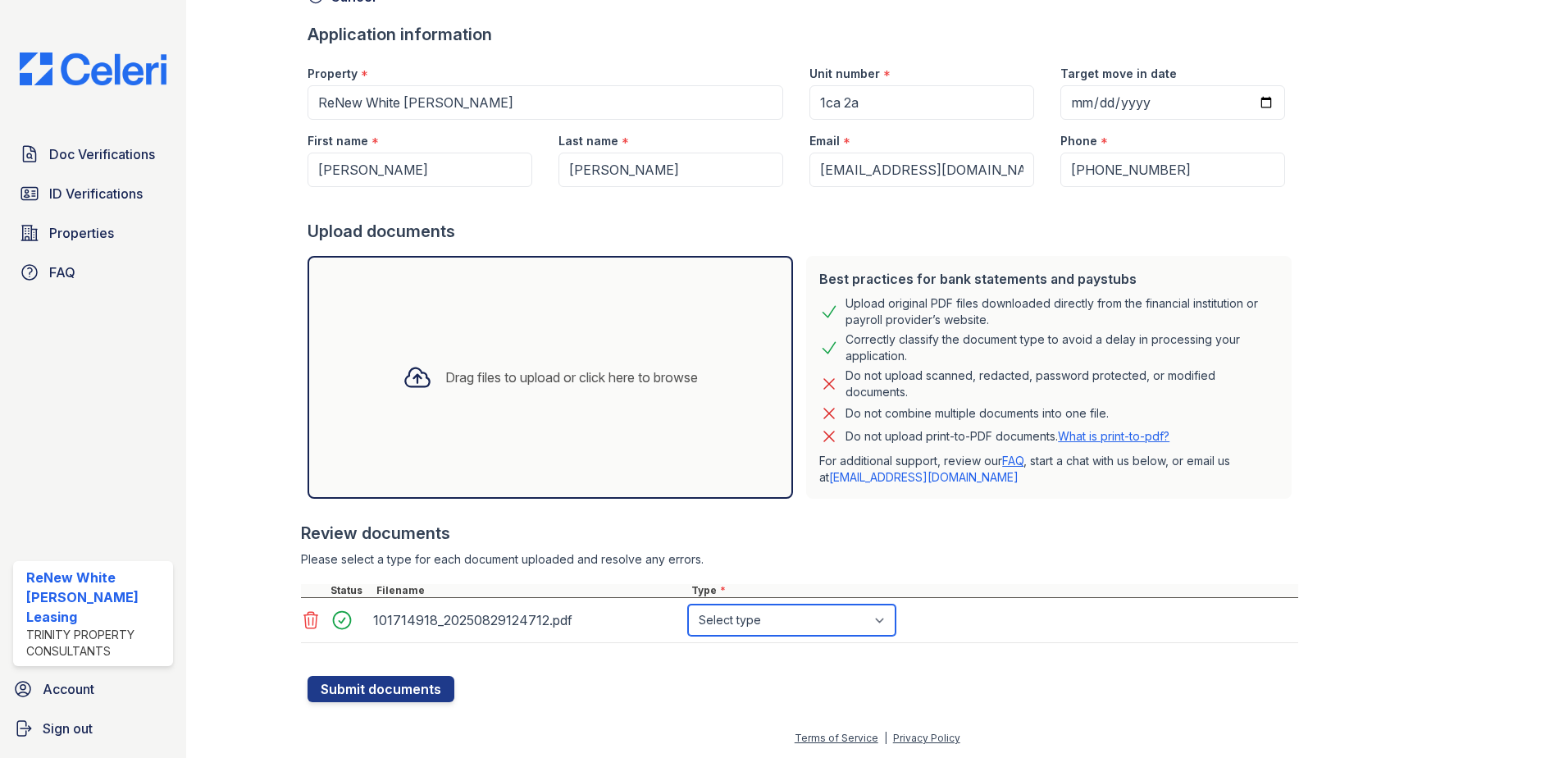
click at [829, 619] on select "Select type Paystub Bank Statement Offer Letter Tax Documents Benefit Award Let…" at bounding box center [791, 620] width 207 height 31
select select "paystub"
click at [688, 605] on select "Select type Paystub Bank Statement Offer Letter Tax Documents Benefit Award Let…" at bounding box center [791, 620] width 207 height 31
click at [352, 681] on button "Submit documents" at bounding box center [380, 689] width 147 height 27
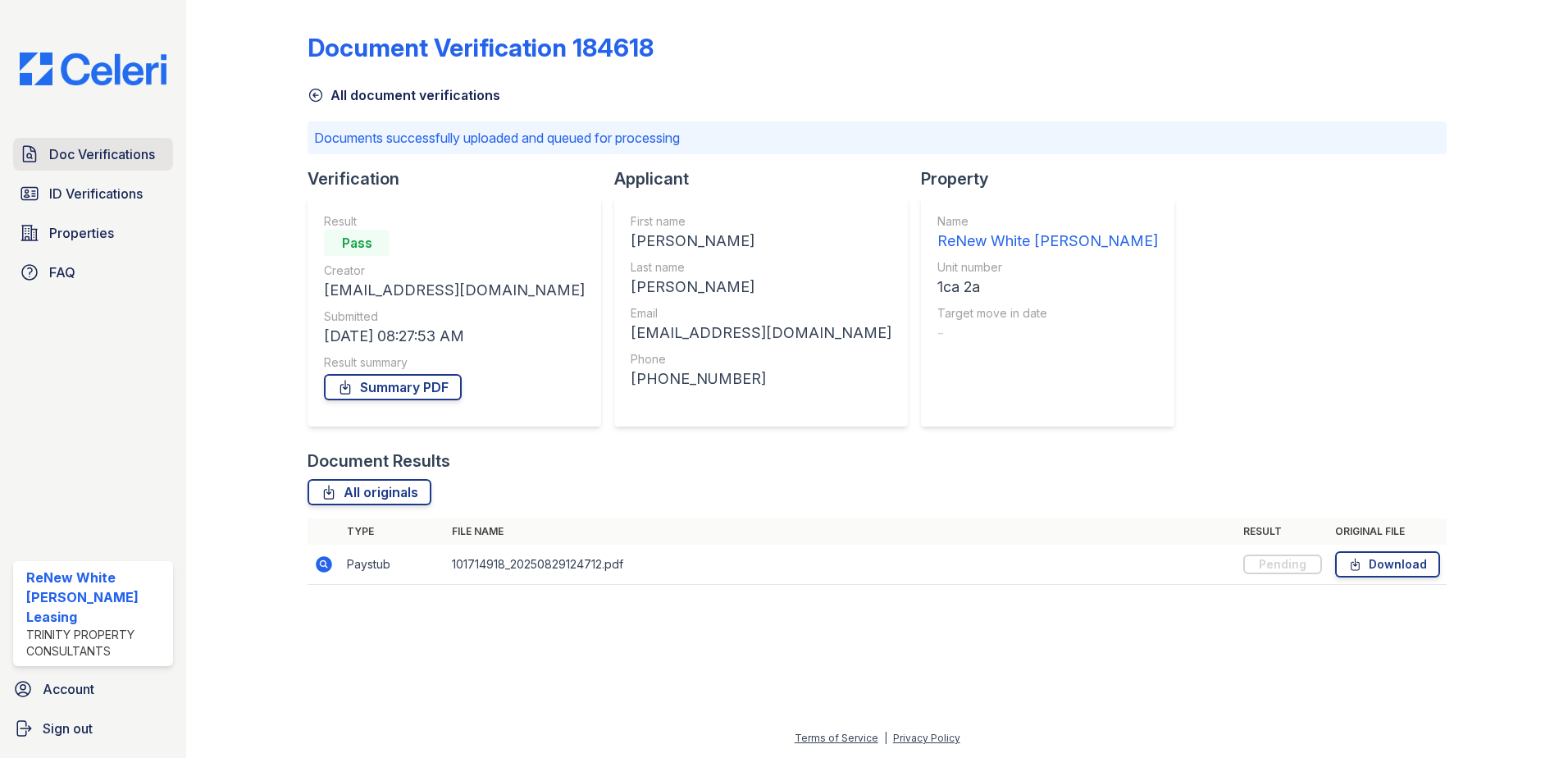
click at [71, 166] on link "Doc Verifications" at bounding box center [93, 154] width 160 height 33
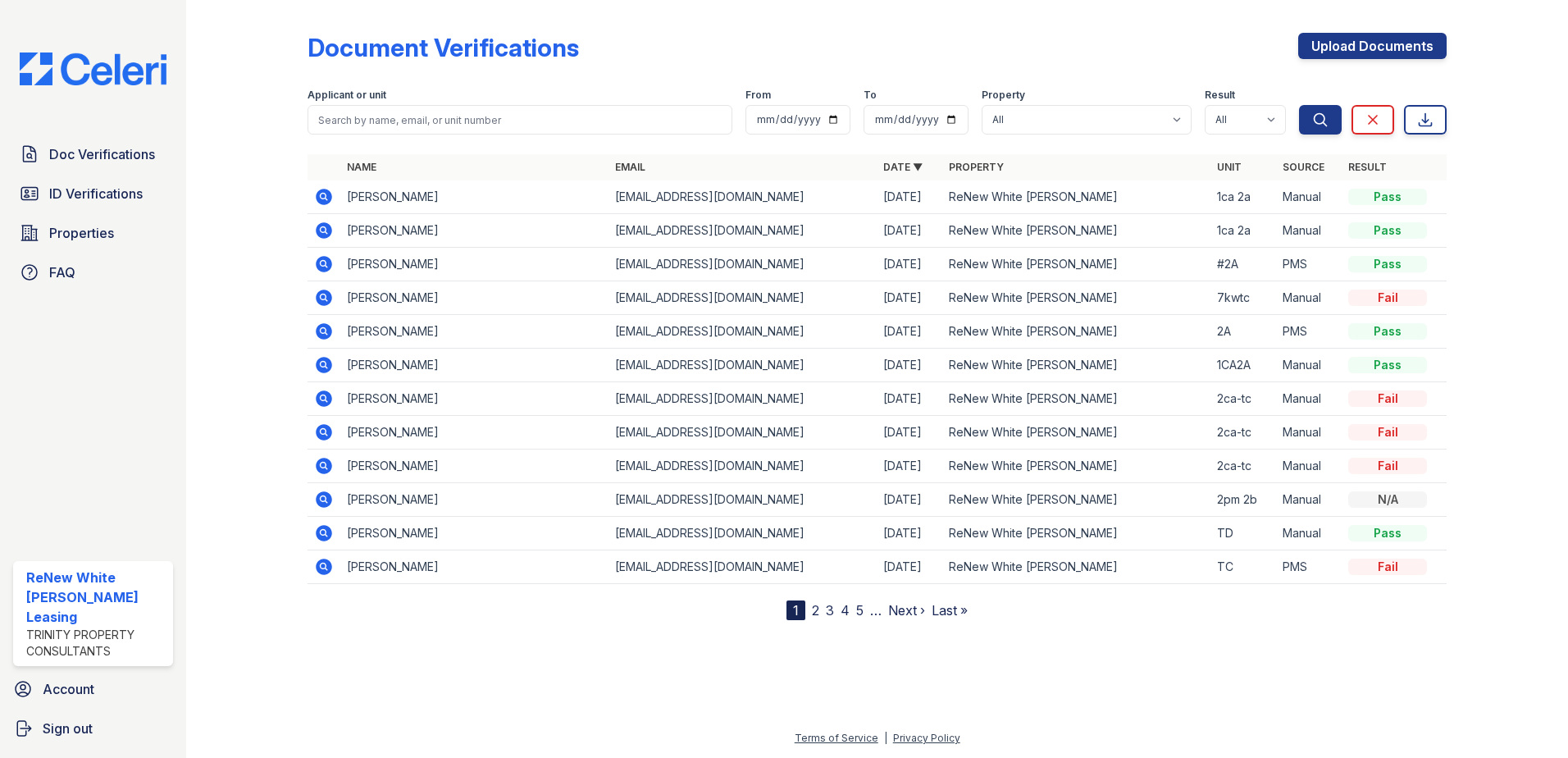
click at [327, 228] on icon at bounding box center [323, 230] width 16 height 16
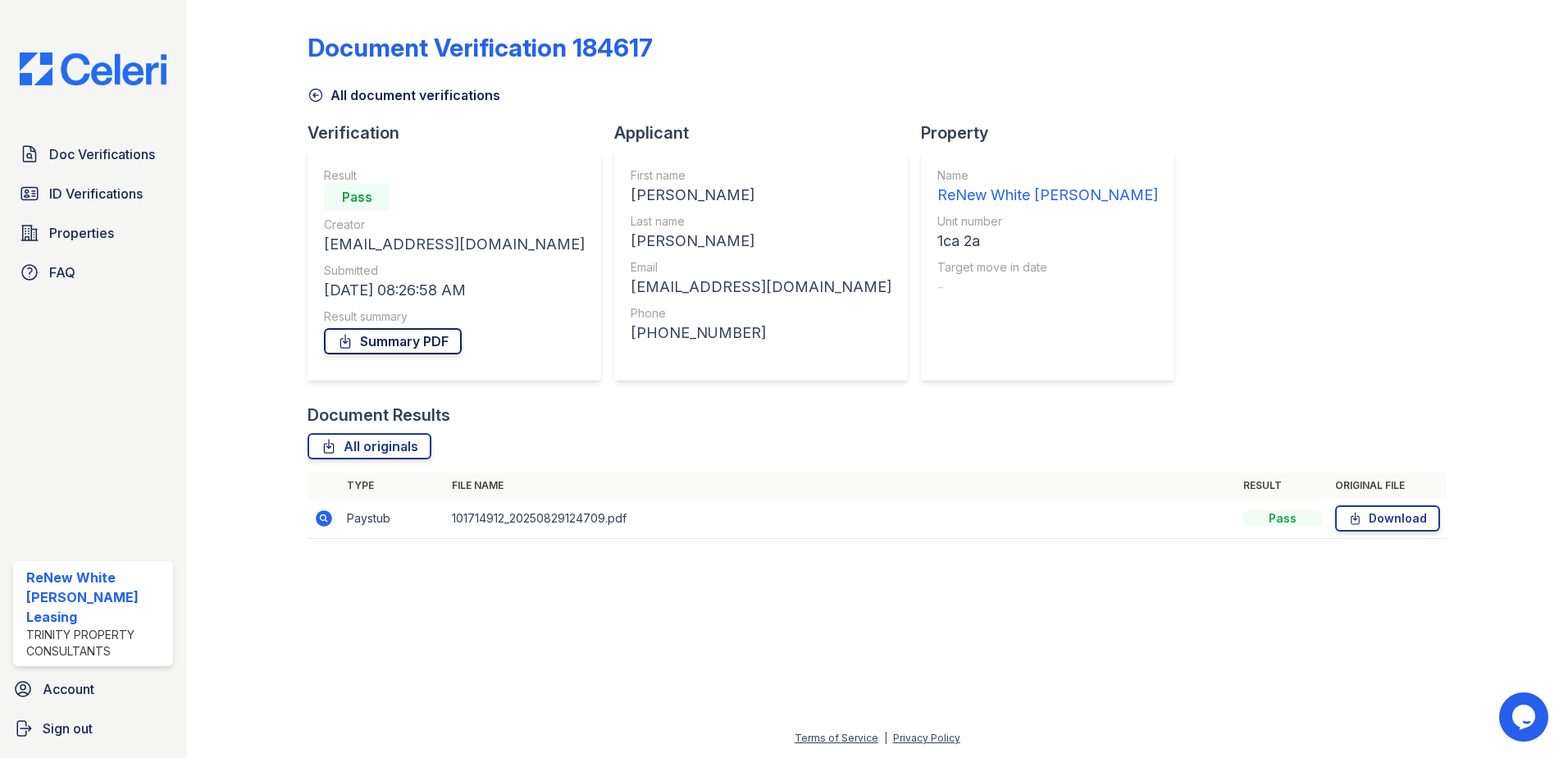
click at [387, 337] on link "Summary PDF" at bounding box center [393, 341] width 138 height 27
click at [96, 151] on span "Doc Verifications" at bounding box center [101, 154] width 106 height 20
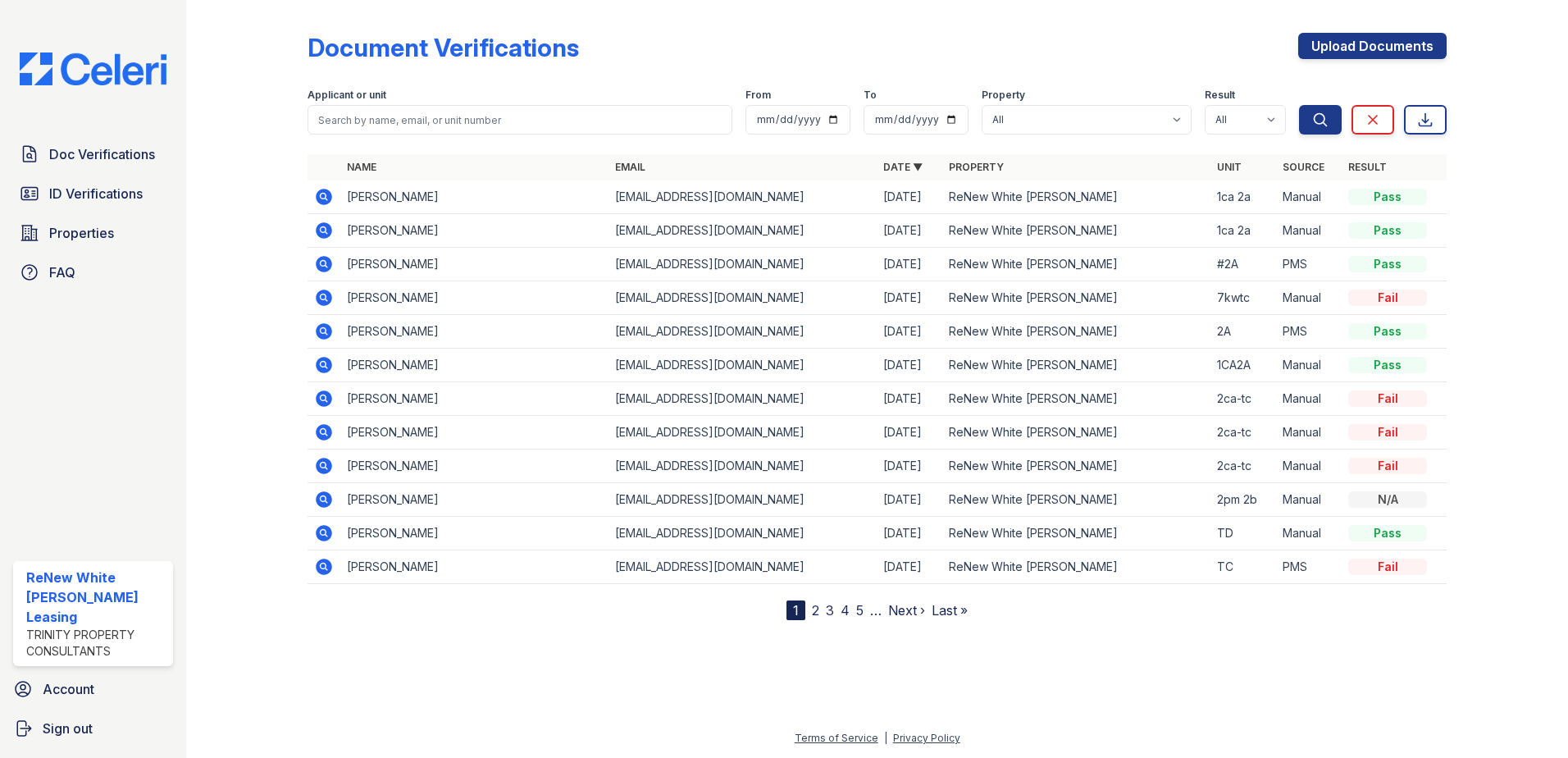
click at [329, 194] on icon at bounding box center [323, 196] width 16 height 16
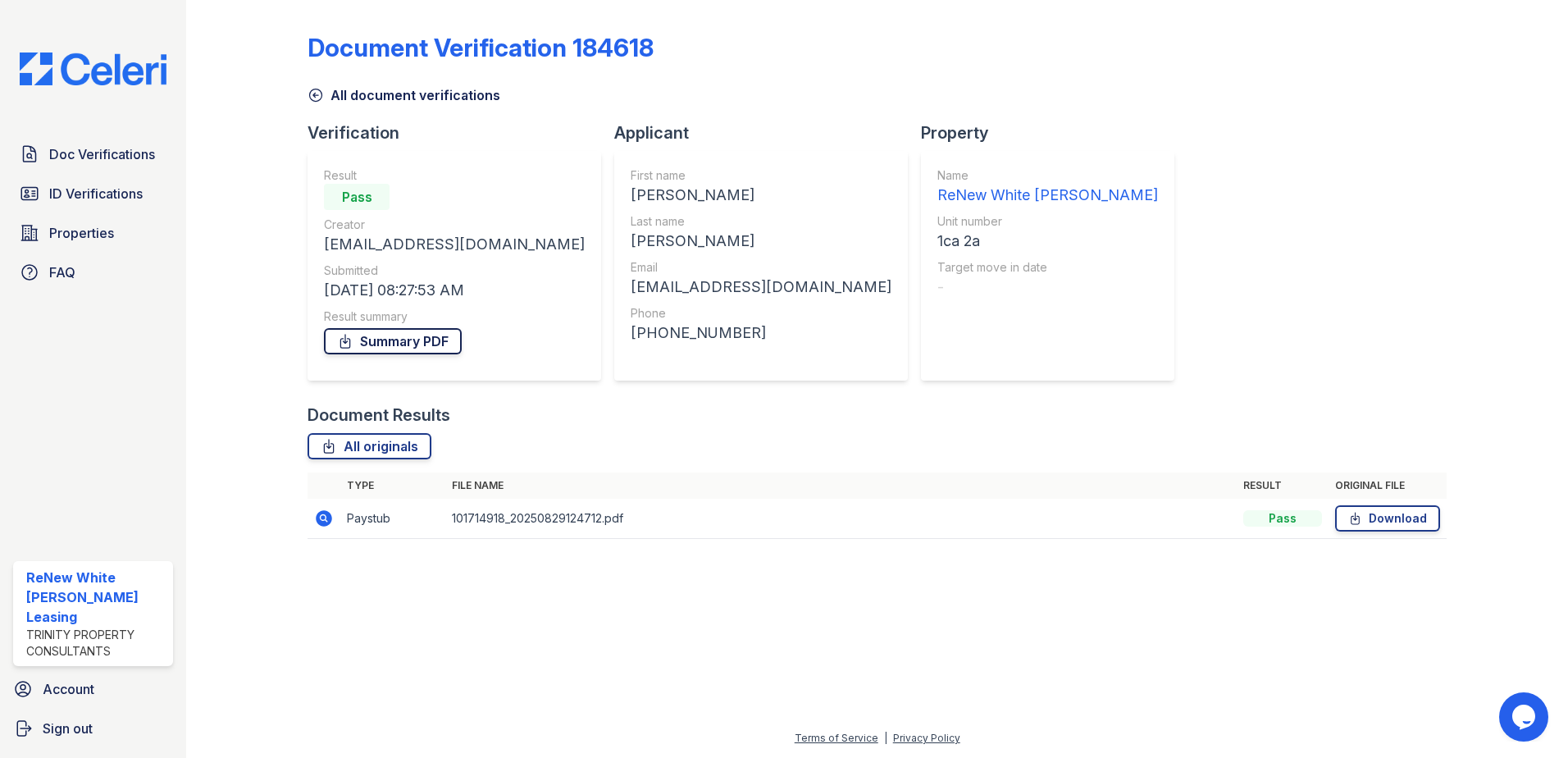
click at [357, 334] on link "Summary PDF" at bounding box center [393, 341] width 138 height 27
click at [92, 137] on div "Doc Verifications ID Verifications Properties FAQ ReNew White [PERSON_NAME] Lea…" at bounding box center [93, 379] width 186 height 758
click at [97, 146] on span "Doc Verifications" at bounding box center [101, 154] width 106 height 20
